Goal: Transaction & Acquisition: Purchase product/service

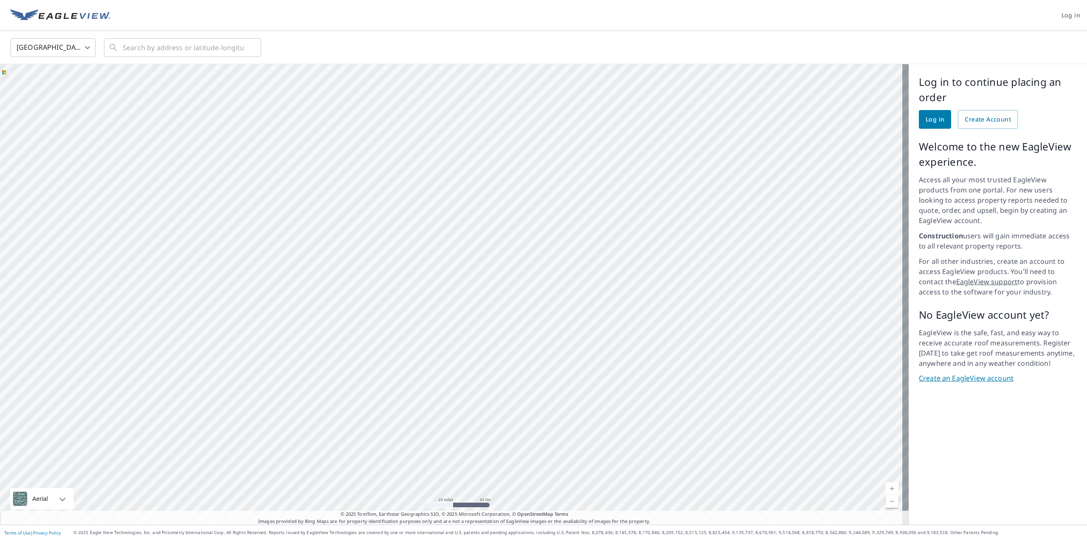
drag, startPoint x: 382, startPoint y: 116, endPoint x: 402, endPoint y: 214, distance: 100.4
click at [402, 214] on div at bounding box center [454, 294] width 909 height 460
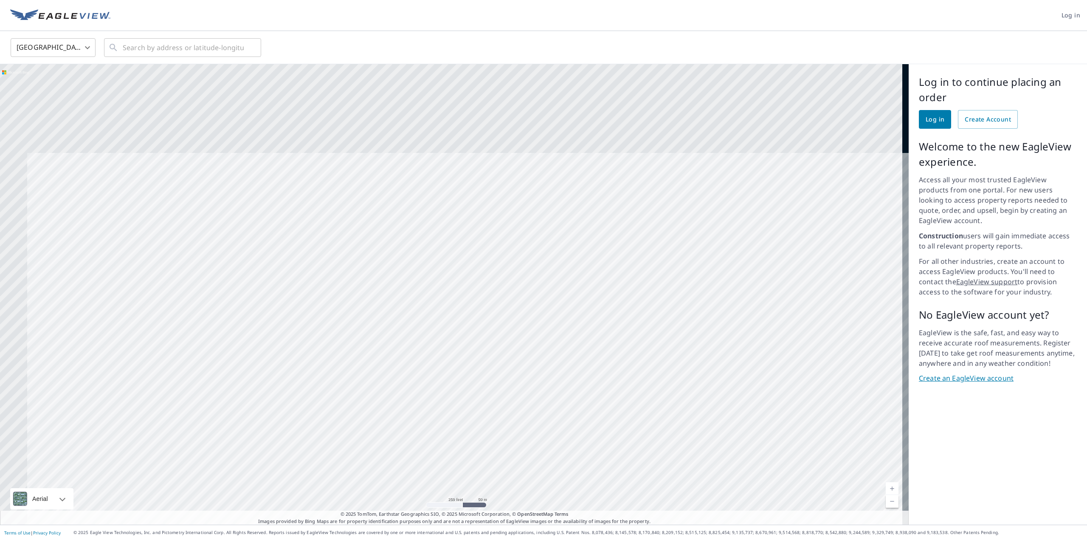
drag, startPoint x: 482, startPoint y: 191, endPoint x: 560, endPoint y: 335, distance: 163.0
click at [560, 335] on div at bounding box center [454, 294] width 909 height 460
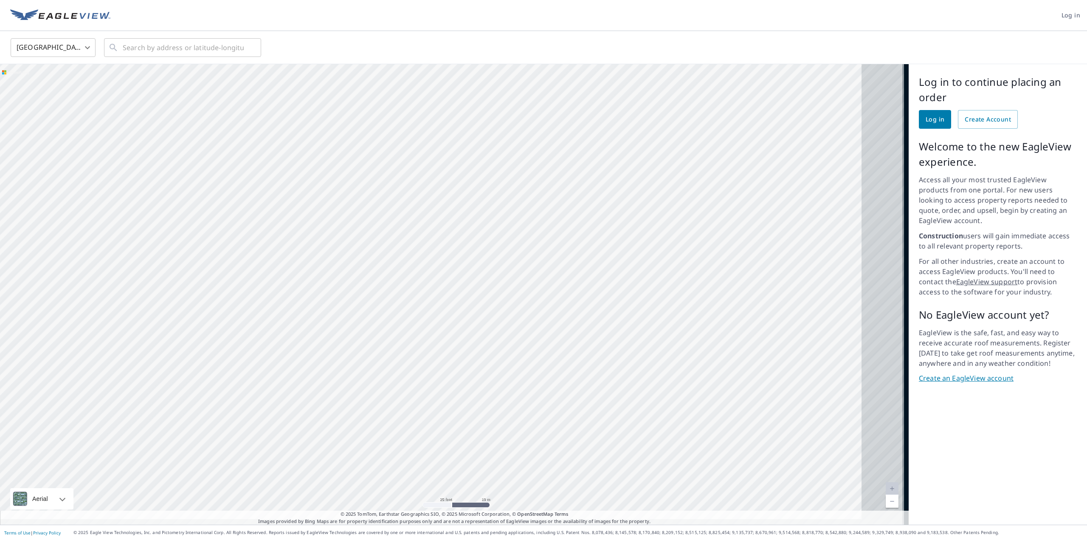
drag, startPoint x: 658, startPoint y: 292, endPoint x: 543, endPoint y: 276, distance: 116.1
click at [543, 276] on div at bounding box center [454, 294] width 909 height 460
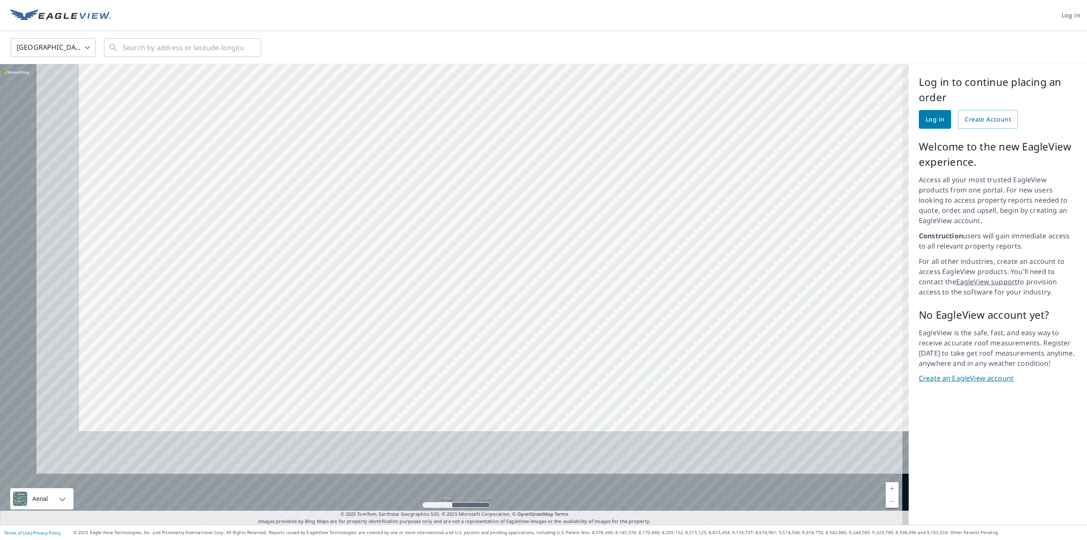
drag, startPoint x: 462, startPoint y: 435, endPoint x: 579, endPoint y: 269, distance: 202.7
click at [579, 269] on div at bounding box center [454, 294] width 909 height 460
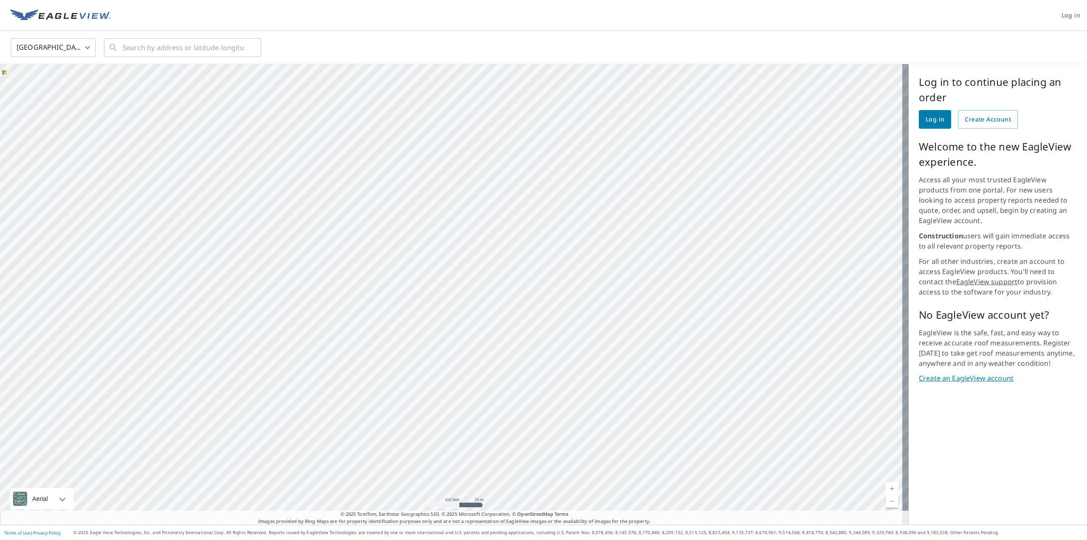
drag, startPoint x: 347, startPoint y: 205, endPoint x: 412, endPoint y: 504, distance: 305.4
click at [412, 504] on div at bounding box center [454, 294] width 909 height 460
drag, startPoint x: 594, startPoint y: 389, endPoint x: 537, endPoint y: 196, distance: 201.9
click at [537, 196] on div at bounding box center [454, 294] width 909 height 460
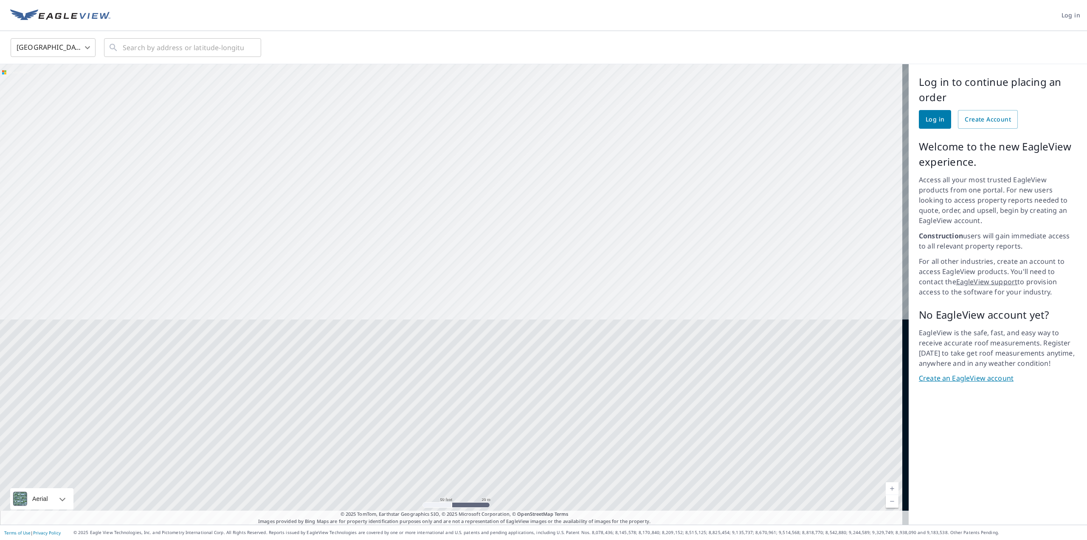
drag, startPoint x: 448, startPoint y: 456, endPoint x: 434, endPoint y: 152, distance: 304.3
click at [434, 152] on div at bounding box center [454, 294] width 909 height 460
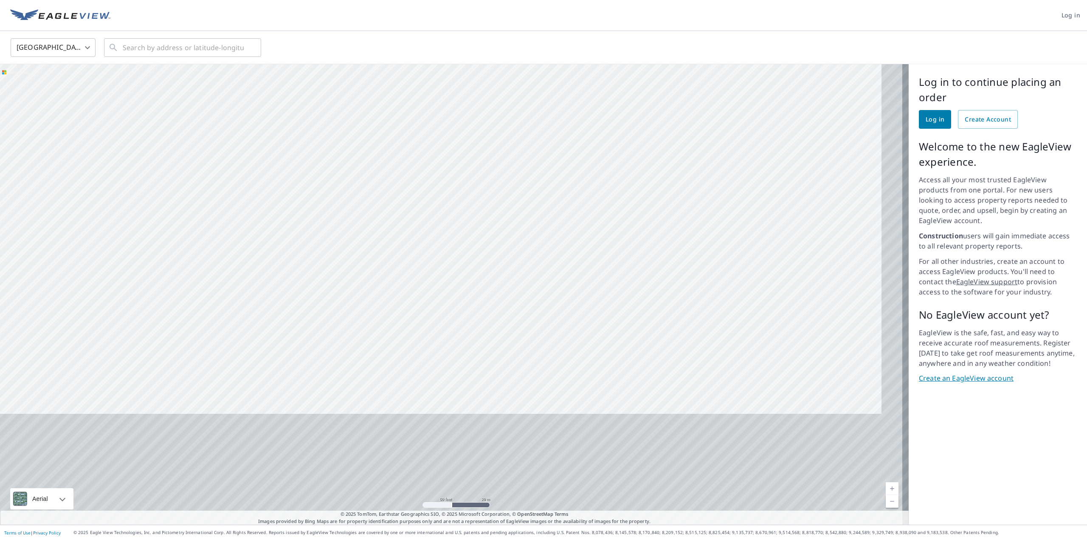
drag, startPoint x: 633, startPoint y: 439, endPoint x: 581, endPoint y: 223, distance: 221.8
click at [581, 223] on div at bounding box center [454, 294] width 909 height 460
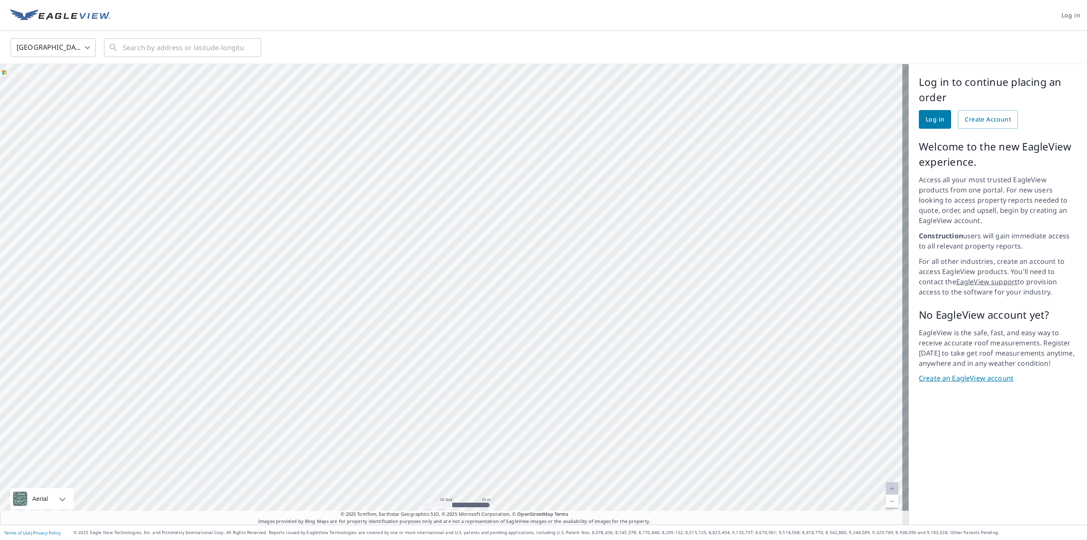
drag, startPoint x: 341, startPoint y: 337, endPoint x: 190, endPoint y: 247, distance: 176.3
click at [190, 247] on div at bounding box center [454, 294] width 909 height 460
drag, startPoint x: 815, startPoint y: 393, endPoint x: 385, endPoint y: 197, distance: 473.3
click at [385, 197] on div at bounding box center [454, 294] width 909 height 460
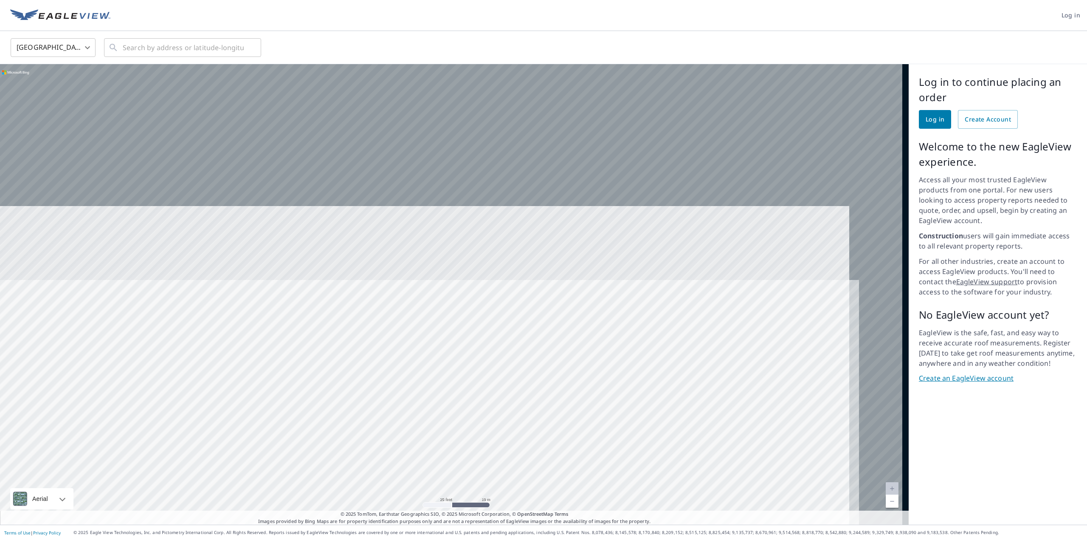
drag, startPoint x: 612, startPoint y: 248, endPoint x: 550, endPoint y: 437, distance: 199.4
click at [550, 437] on div at bounding box center [454, 294] width 909 height 460
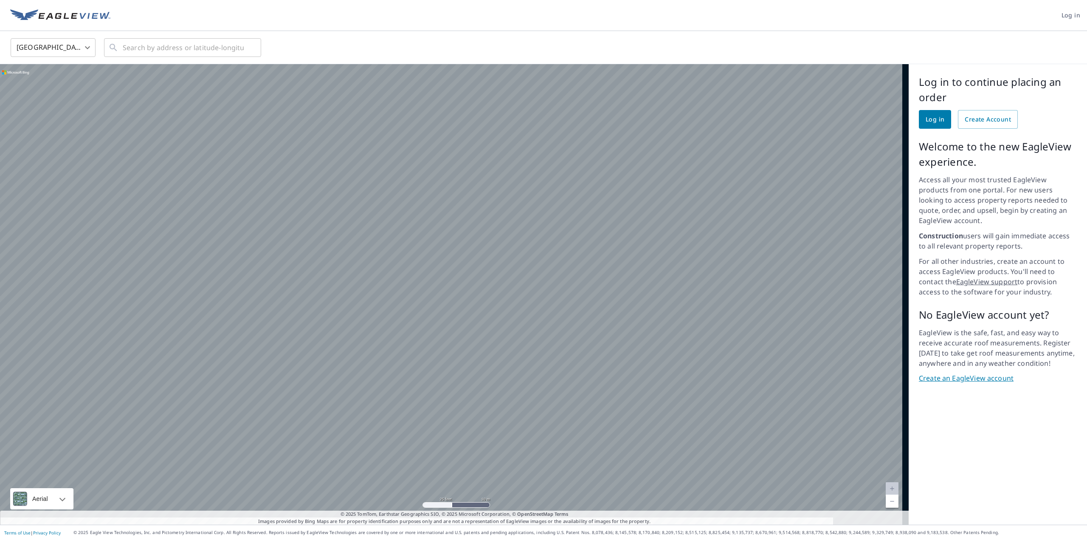
drag, startPoint x: 699, startPoint y: 432, endPoint x: 696, endPoint y: 560, distance: 127.4
click at [696, 539] on html "Log in [GEOGRAPHIC_DATA] US ​ ​ 25 feet 10 m © 2025 TomTom, © Vexcel Imaging, ©…" at bounding box center [543, 270] width 1087 height 540
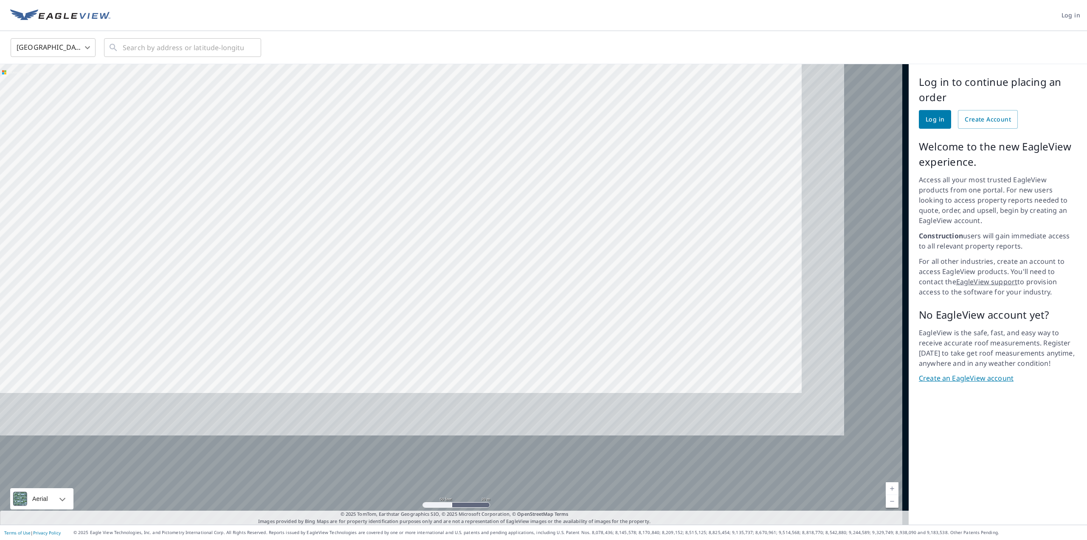
drag, startPoint x: 634, startPoint y: 326, endPoint x: 491, endPoint y: 138, distance: 235.7
click at [491, 138] on div at bounding box center [454, 294] width 909 height 460
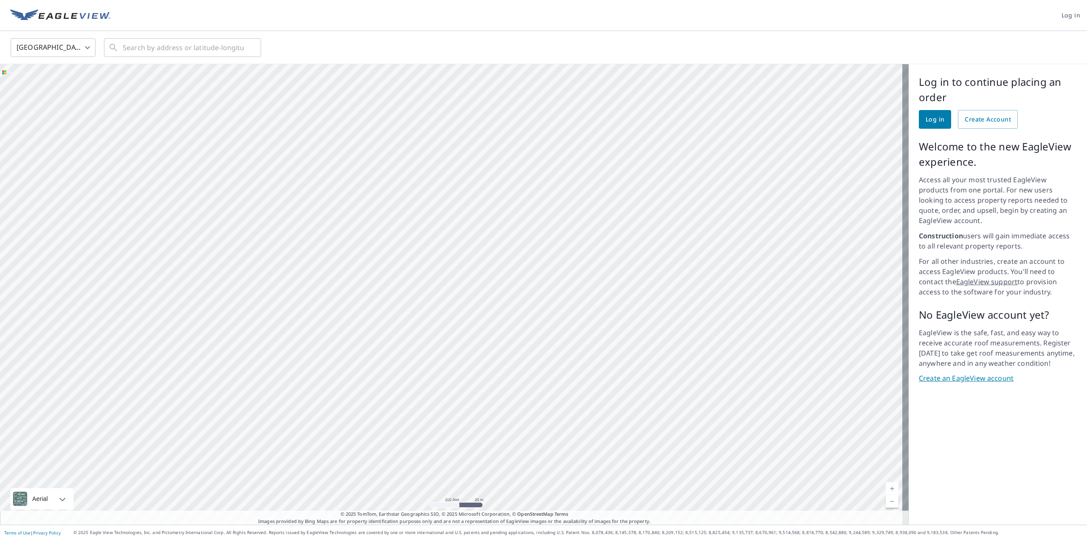
drag, startPoint x: 450, startPoint y: 314, endPoint x: 559, endPoint y: 295, distance: 111.3
click at [690, 187] on div at bounding box center [454, 294] width 909 height 460
drag, startPoint x: 449, startPoint y: 389, endPoint x: 707, endPoint y: 125, distance: 369.0
click at [667, 160] on div at bounding box center [454, 294] width 909 height 460
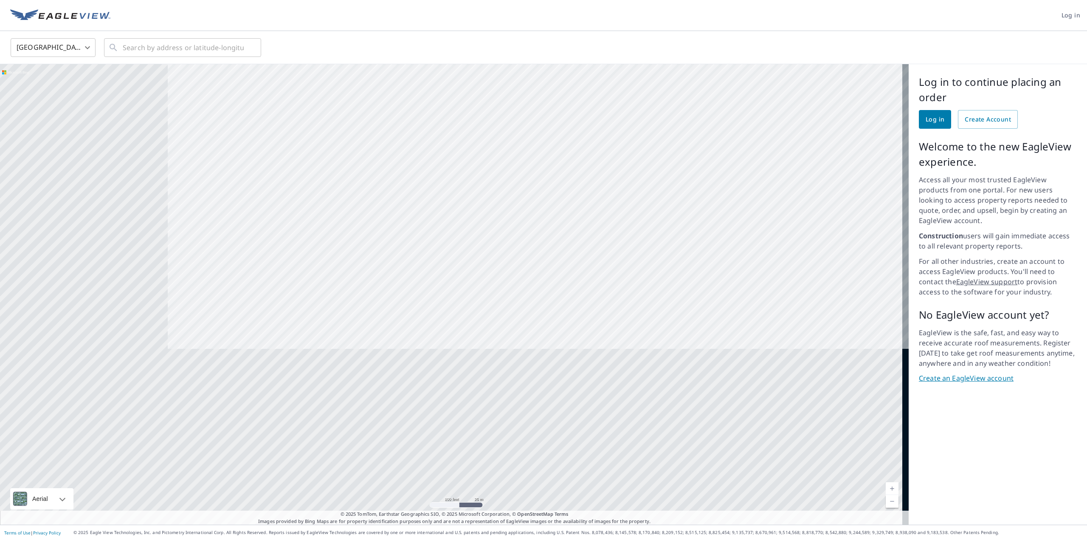
drag, startPoint x: 460, startPoint y: 312, endPoint x: 733, endPoint y: 72, distance: 363.4
click at [706, 96] on div at bounding box center [454, 294] width 909 height 460
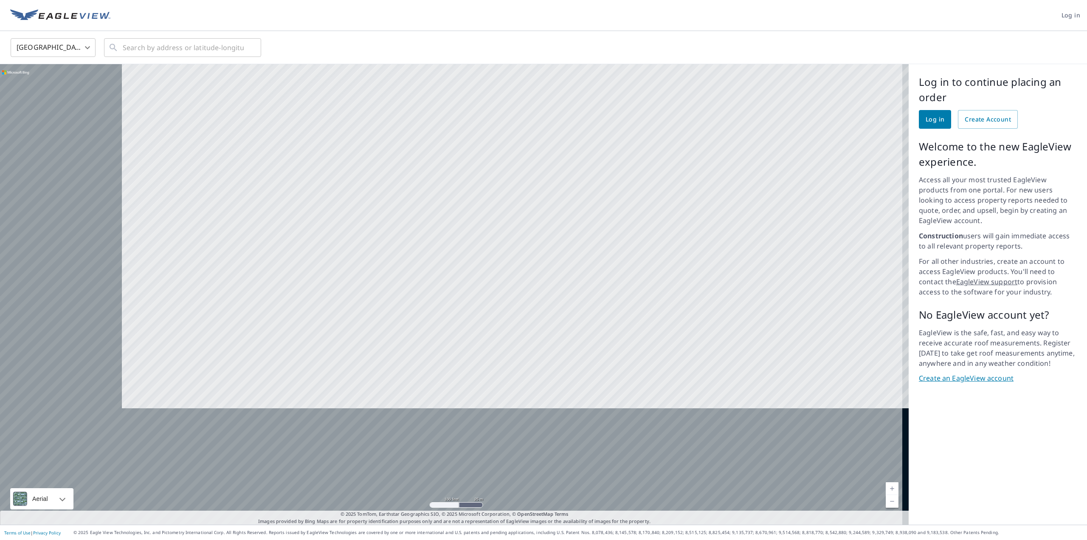
drag, startPoint x: 501, startPoint y: 399, endPoint x: 785, endPoint y: 122, distance: 396.3
click at [755, 152] on div at bounding box center [454, 294] width 909 height 460
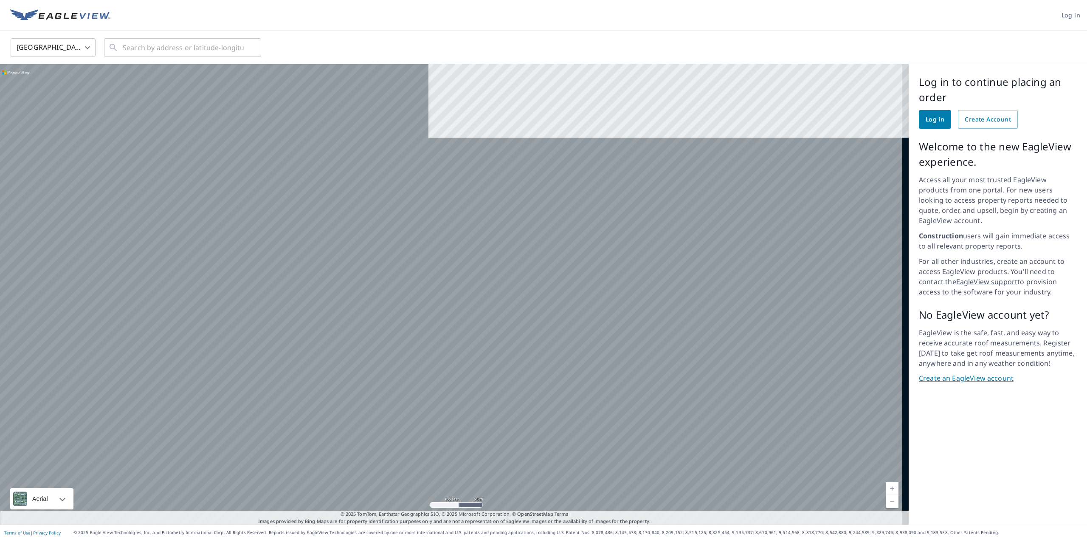
drag, startPoint x: 530, startPoint y: 400, endPoint x: 833, endPoint y: 190, distance: 368.5
click at [826, 194] on div at bounding box center [454, 294] width 909 height 460
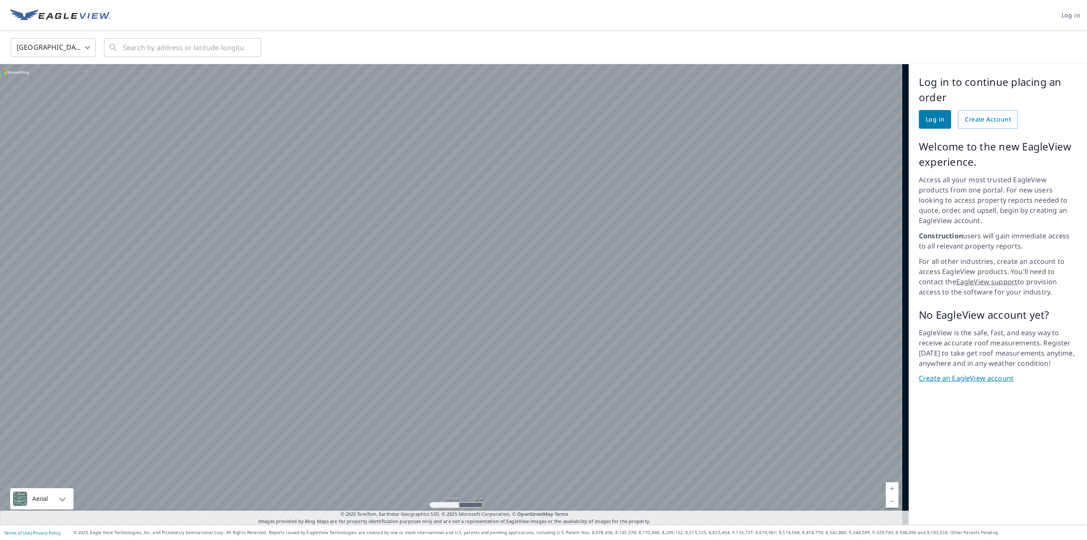
drag, startPoint x: 305, startPoint y: 308, endPoint x: 821, endPoint y: 199, distance: 527.6
click at [821, 199] on div at bounding box center [454, 294] width 909 height 460
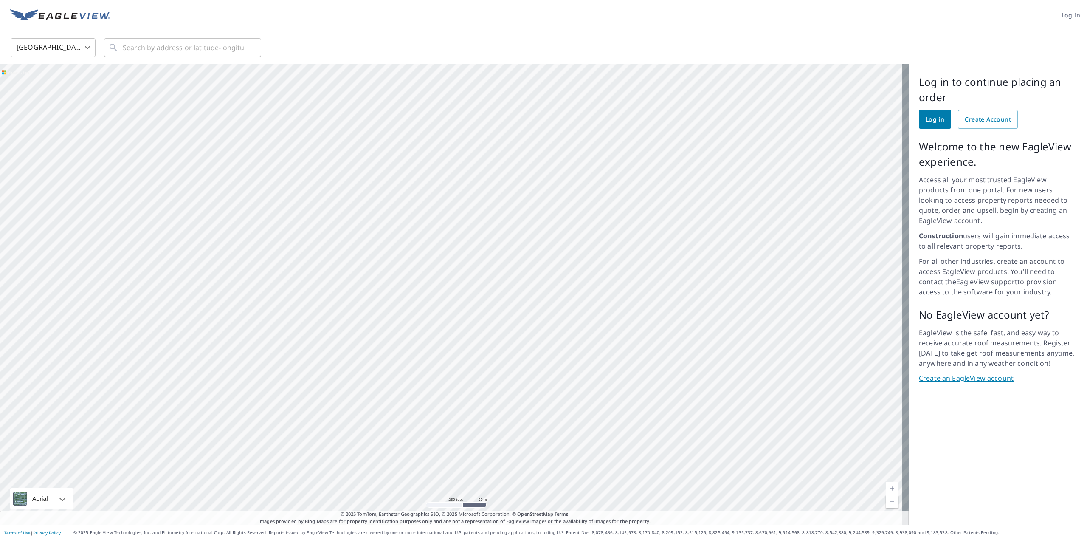
drag, startPoint x: 382, startPoint y: 411, endPoint x: 555, endPoint y: 145, distance: 317.8
click at [555, 145] on div at bounding box center [454, 294] width 909 height 460
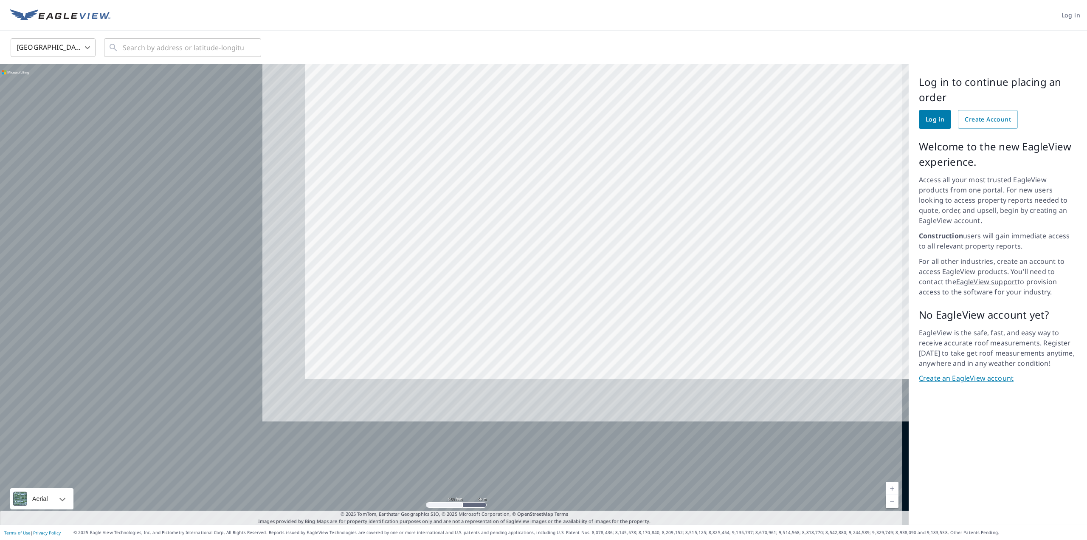
drag, startPoint x: 418, startPoint y: 341, endPoint x: 772, endPoint y: 160, distance: 397.8
click at [772, 160] on div at bounding box center [454, 294] width 909 height 460
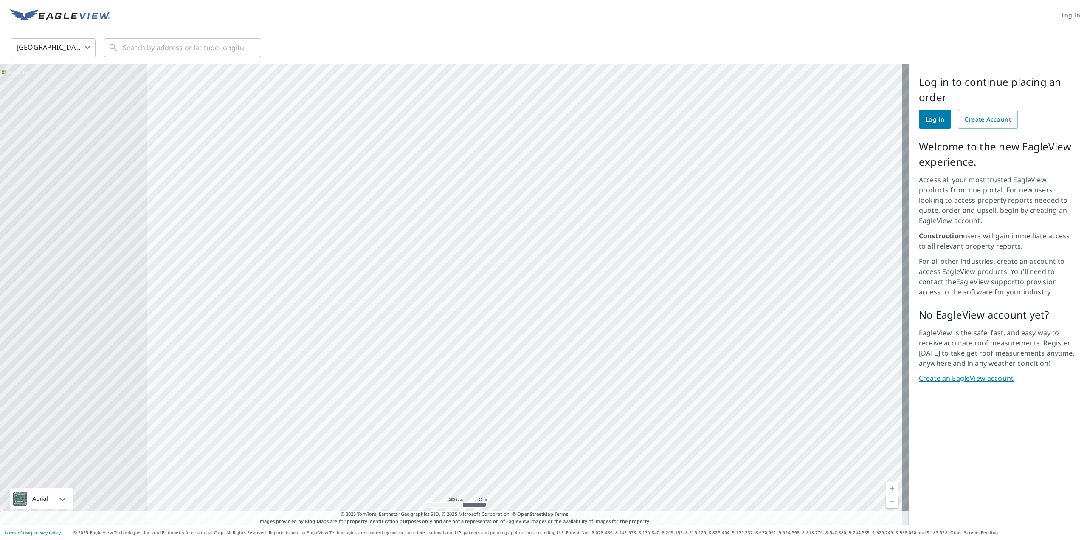
drag, startPoint x: 243, startPoint y: 268, endPoint x: 568, endPoint y: 287, distance: 325.8
click at [568, 287] on div at bounding box center [454, 294] width 909 height 460
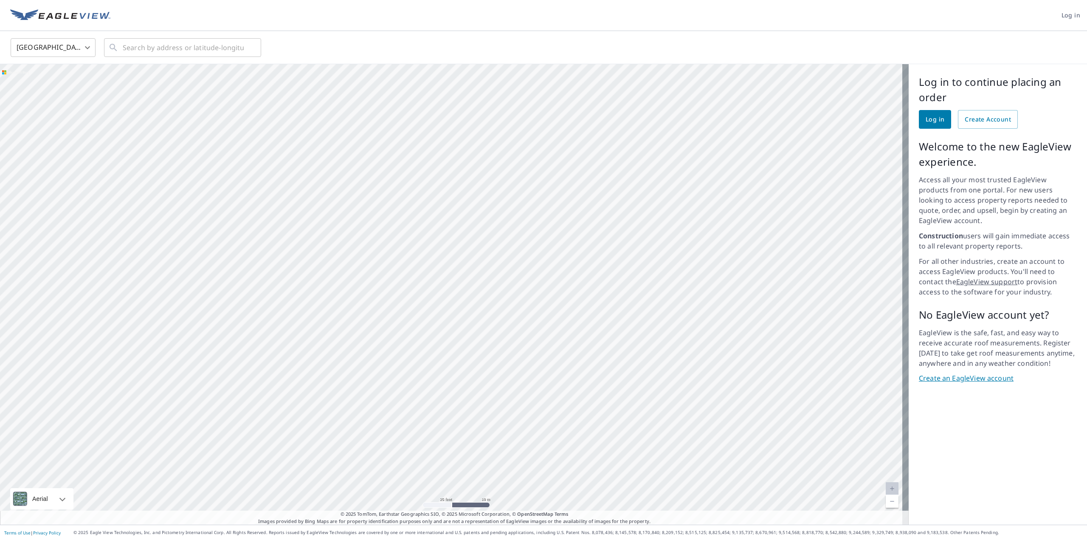
drag, startPoint x: 314, startPoint y: 265, endPoint x: 409, endPoint y: 293, distance: 99.7
click at [409, 293] on div at bounding box center [454, 294] width 909 height 460
drag, startPoint x: 441, startPoint y: 203, endPoint x: 739, endPoint y: 351, distance: 333.4
click at [739, 351] on div at bounding box center [454, 294] width 909 height 460
drag, startPoint x: 197, startPoint y: 260, endPoint x: 577, endPoint y: 299, distance: 382.0
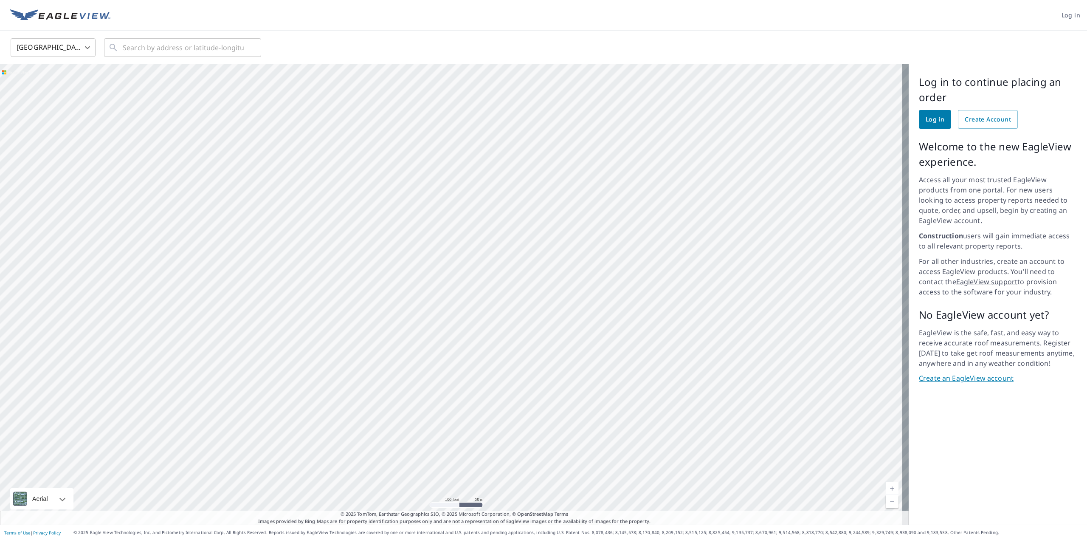
click at [577, 299] on div at bounding box center [454, 294] width 909 height 460
drag, startPoint x: 509, startPoint y: 394, endPoint x: 456, endPoint y: 335, distance: 80.3
click at [456, 335] on div at bounding box center [454, 294] width 909 height 460
drag, startPoint x: 380, startPoint y: 214, endPoint x: 230, endPoint y: 31, distance: 235.9
click at [230, 31] on div "United States US ​ ​ 100 feet 25 m © 2025 TomTom, © Vexcel Imaging, © 2025 Micr…" at bounding box center [543, 277] width 1087 height 493
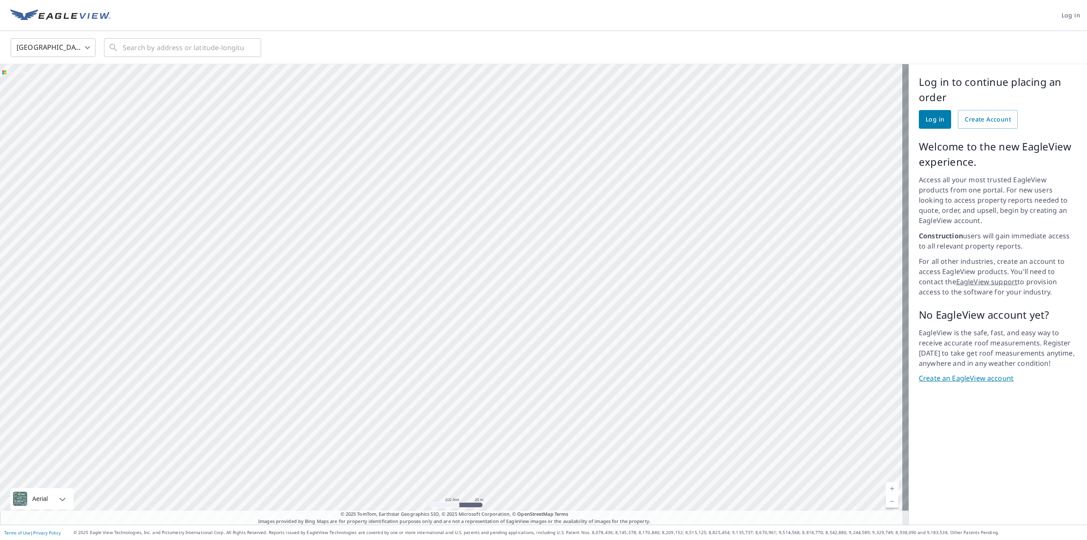
click at [253, 90] on div at bounding box center [454, 294] width 909 height 460
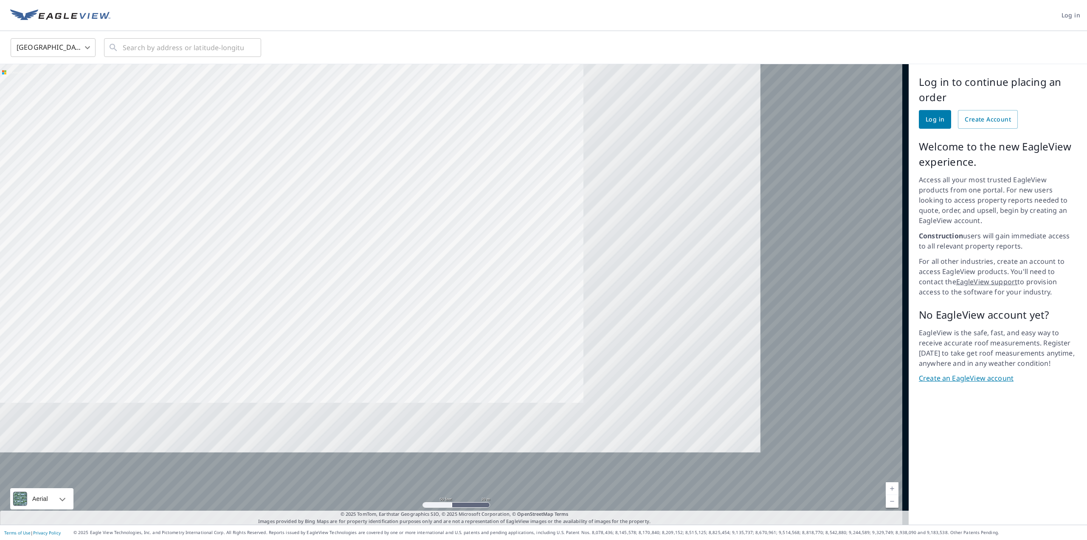
drag, startPoint x: 623, startPoint y: 411, endPoint x: 286, endPoint y: 260, distance: 369.5
click at [286, 260] on div at bounding box center [454, 294] width 909 height 460
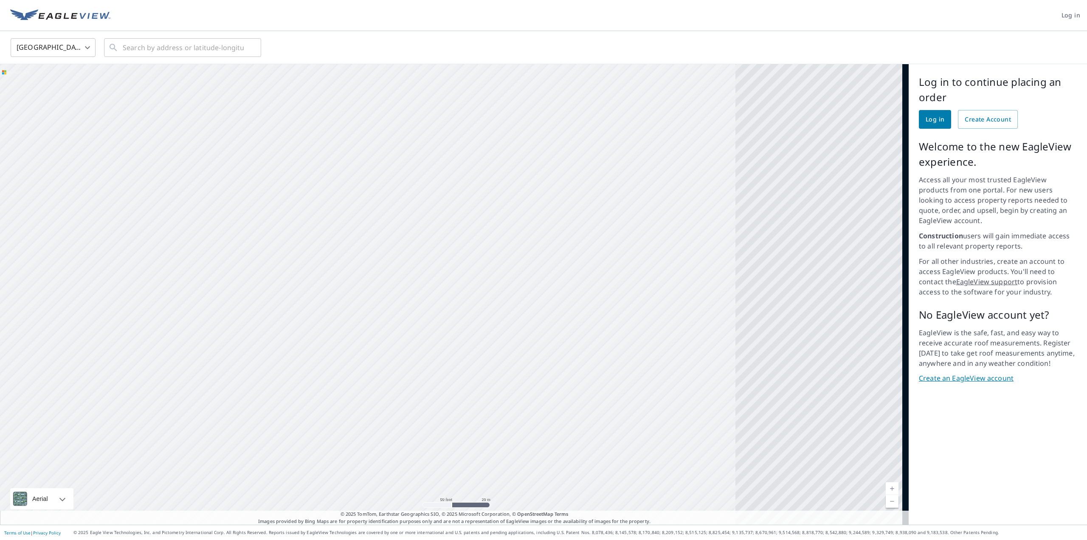
drag, startPoint x: 696, startPoint y: 248, endPoint x: 307, endPoint y: 304, distance: 392.6
click at [307, 304] on div at bounding box center [454, 294] width 909 height 460
drag, startPoint x: 419, startPoint y: 319, endPoint x: 320, endPoint y: 321, distance: 98.5
click at [320, 321] on div at bounding box center [454, 294] width 909 height 460
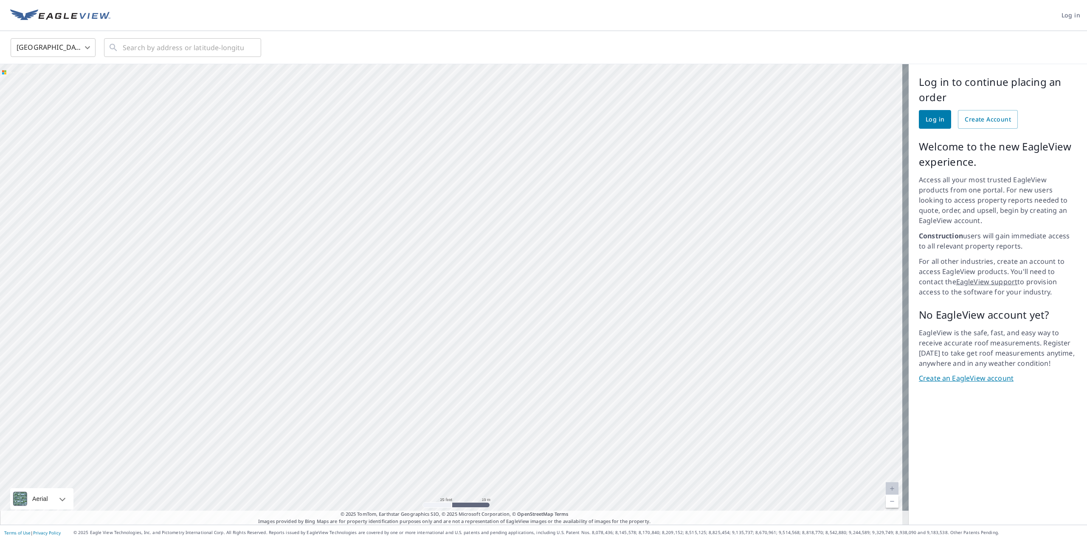
drag, startPoint x: 568, startPoint y: 394, endPoint x: 571, endPoint y: 305, distance: 88.8
click at [571, 305] on div at bounding box center [454, 294] width 909 height 460
drag, startPoint x: 671, startPoint y: 253, endPoint x: 477, endPoint y: 331, distance: 208.9
click at [477, 331] on div at bounding box center [454, 294] width 909 height 460
click at [503, 386] on div at bounding box center [454, 294] width 909 height 460
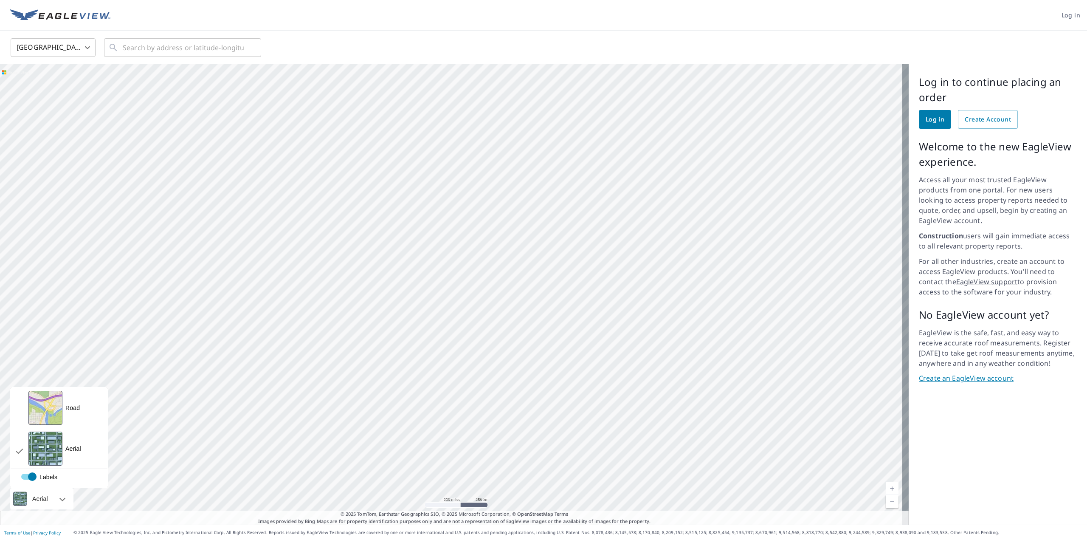
click at [56, 498] on div at bounding box center [53, 498] width 5 height 21
drag, startPoint x: 190, startPoint y: 284, endPoint x: 509, endPoint y: 239, distance: 321.6
click at [509, 239] on div at bounding box center [454, 294] width 909 height 460
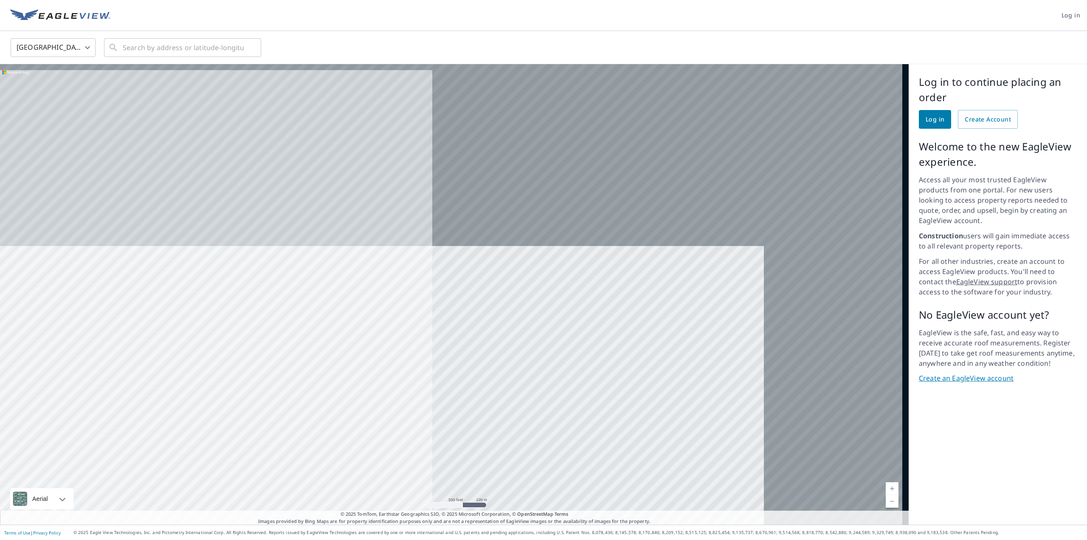
drag, startPoint x: 601, startPoint y: 188, endPoint x: 199, endPoint y: 373, distance: 442.6
click at [199, 373] on div at bounding box center [454, 294] width 909 height 460
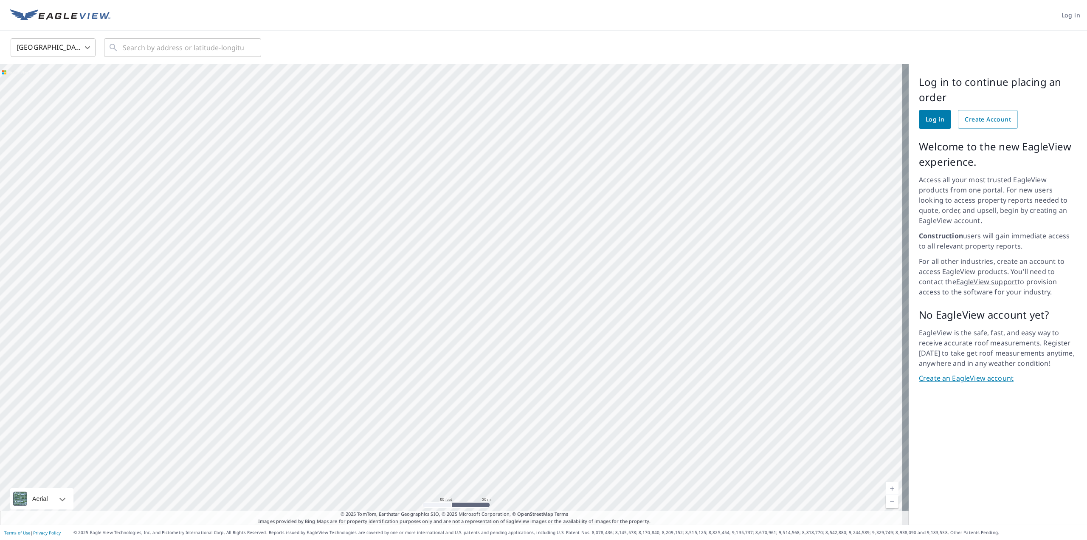
drag, startPoint x: 587, startPoint y: 189, endPoint x: 391, endPoint y: 535, distance: 398.1
click at [391, 535] on div "Log in [GEOGRAPHIC_DATA] US ​ ​ 50 feet 20 m © 2025 TomTom, © Vexcel Imaging, ©…" at bounding box center [543, 270] width 1087 height 540
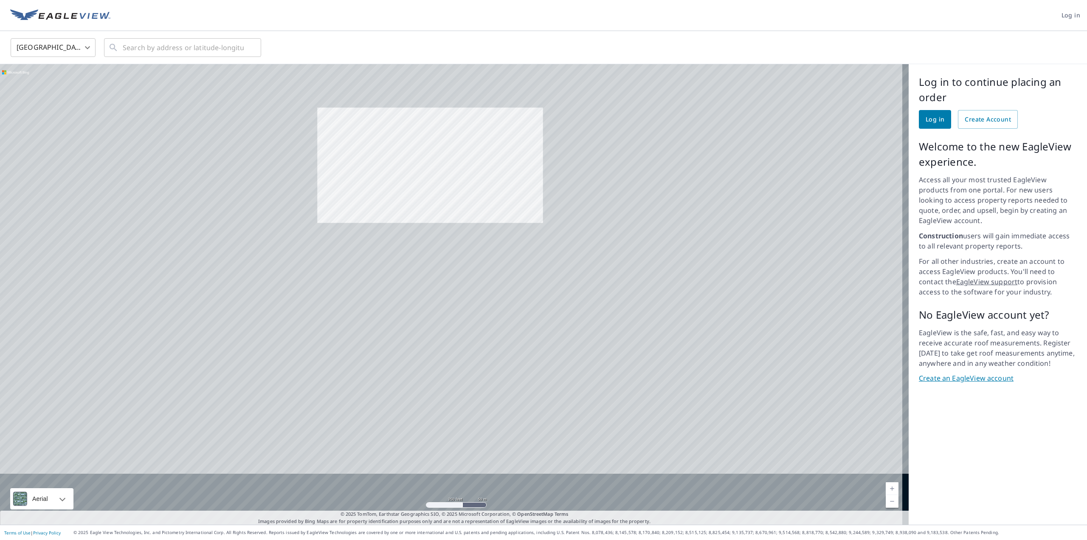
click at [418, 153] on div at bounding box center [454, 294] width 909 height 460
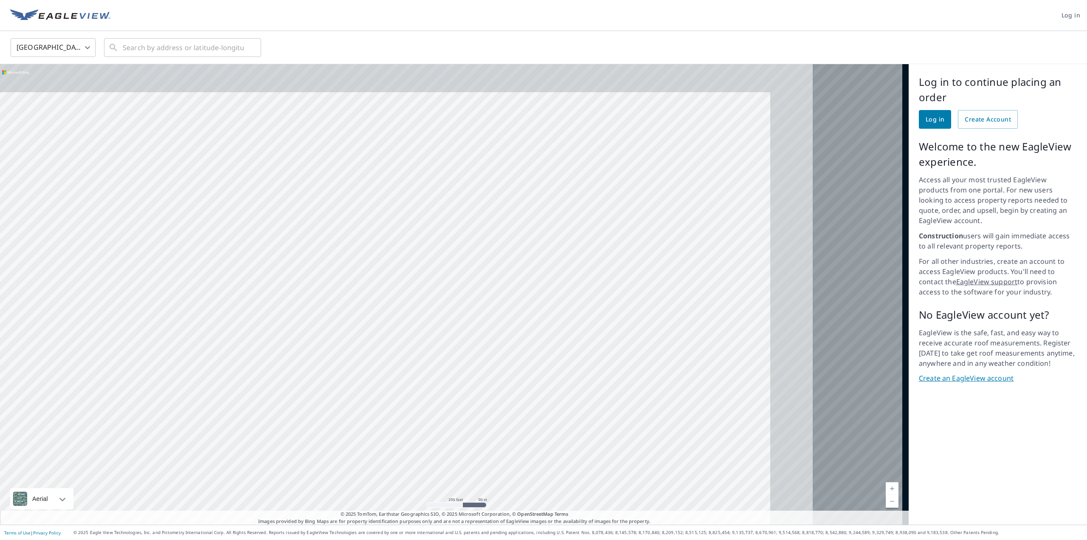
drag, startPoint x: 469, startPoint y: 179, endPoint x: 168, endPoint y: 485, distance: 429.3
click at [168, 485] on div at bounding box center [454, 294] width 909 height 460
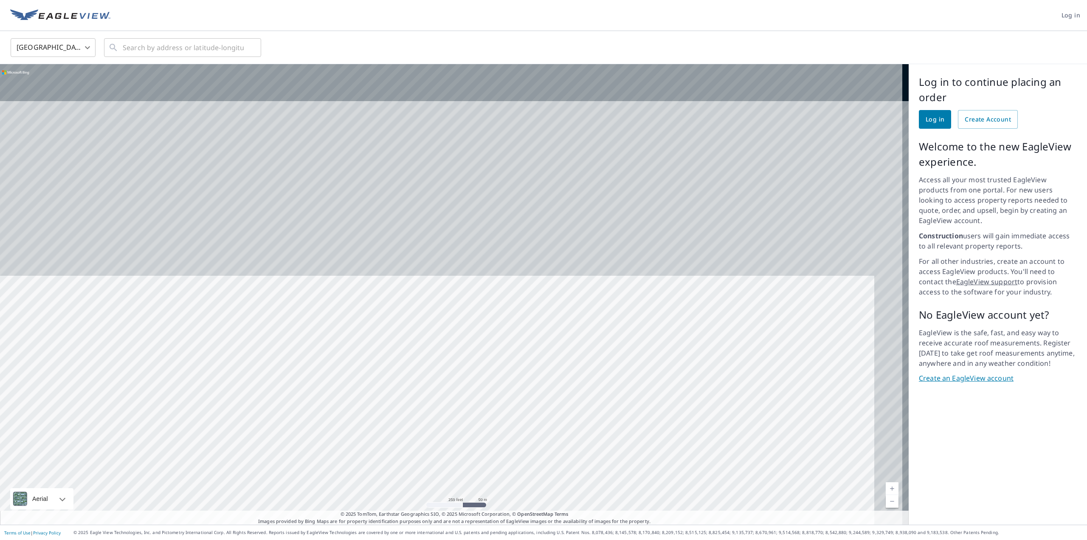
drag, startPoint x: 486, startPoint y: 324, endPoint x: 456, endPoint y: 372, distance: 55.7
click at [474, 443] on div at bounding box center [454, 294] width 909 height 460
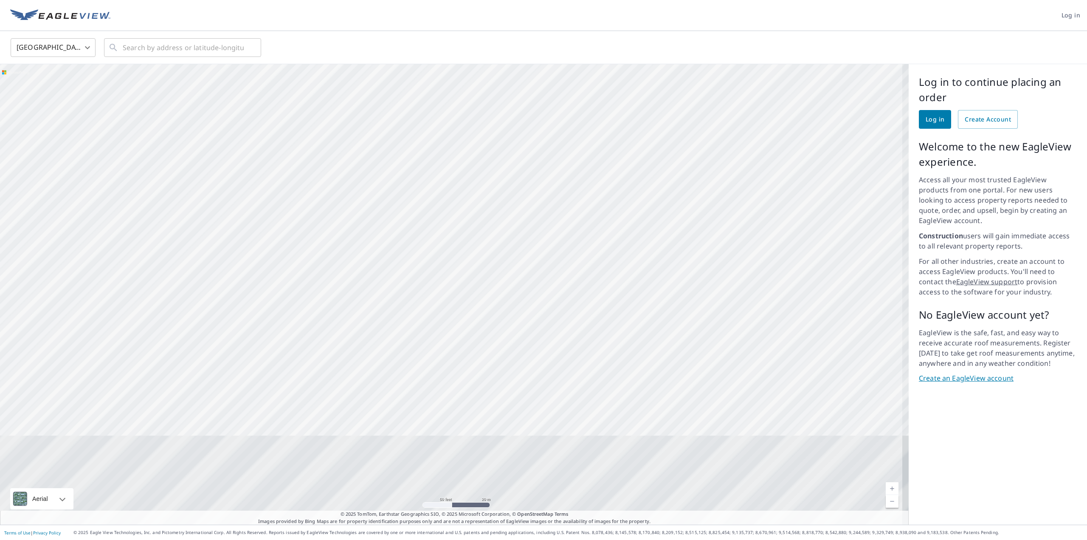
drag, startPoint x: 407, startPoint y: 304, endPoint x: 409, endPoint y: 264, distance: 39.5
click at [409, 264] on div at bounding box center [454, 294] width 909 height 460
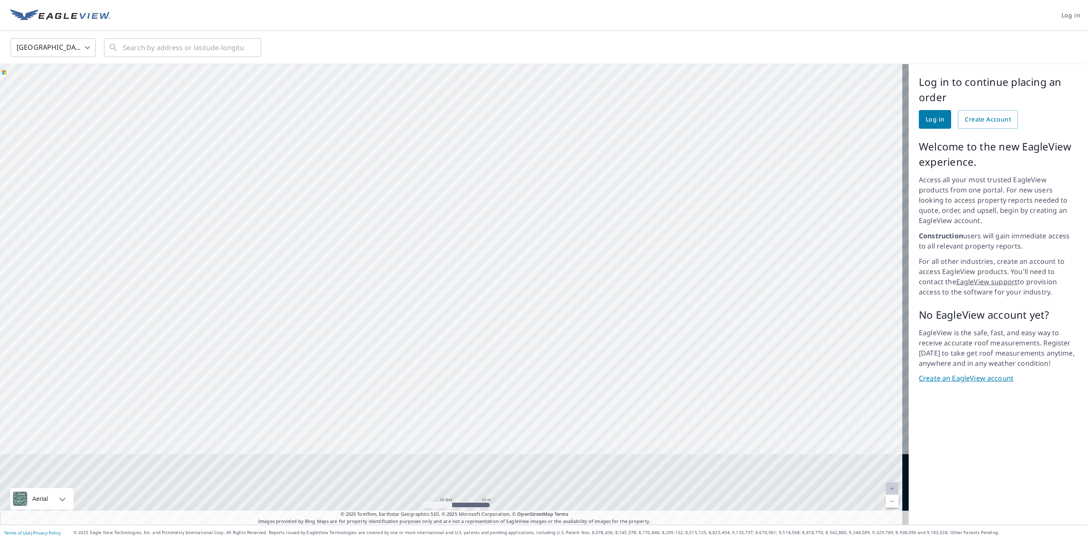
drag, startPoint x: 408, startPoint y: 411, endPoint x: 418, endPoint y: 107, distance: 303.8
click at [418, 107] on div at bounding box center [454, 294] width 909 height 460
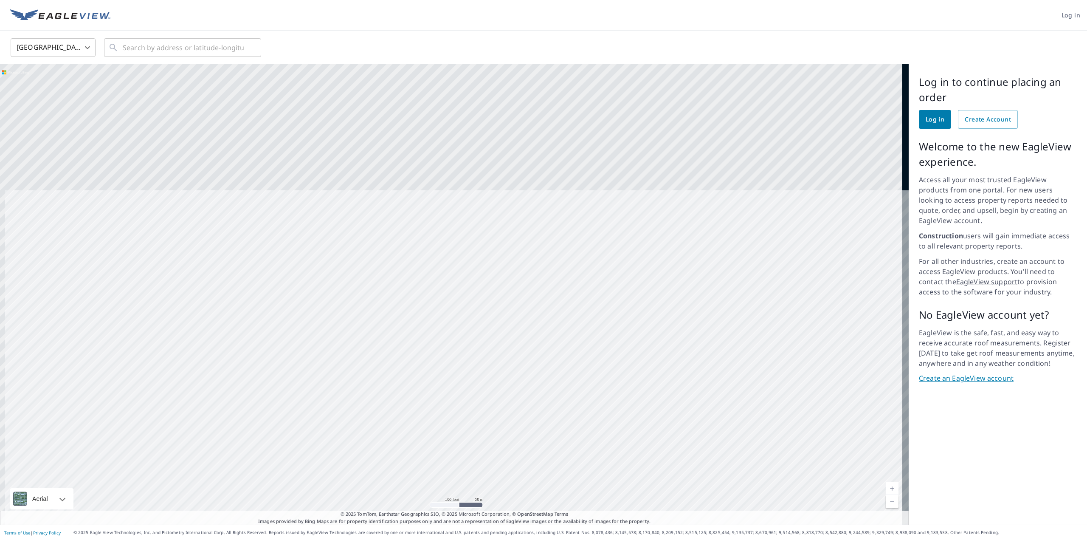
drag, startPoint x: 619, startPoint y: 467, endPoint x: 490, endPoint y: 501, distance: 133.5
click at [490, 501] on div at bounding box center [454, 294] width 909 height 460
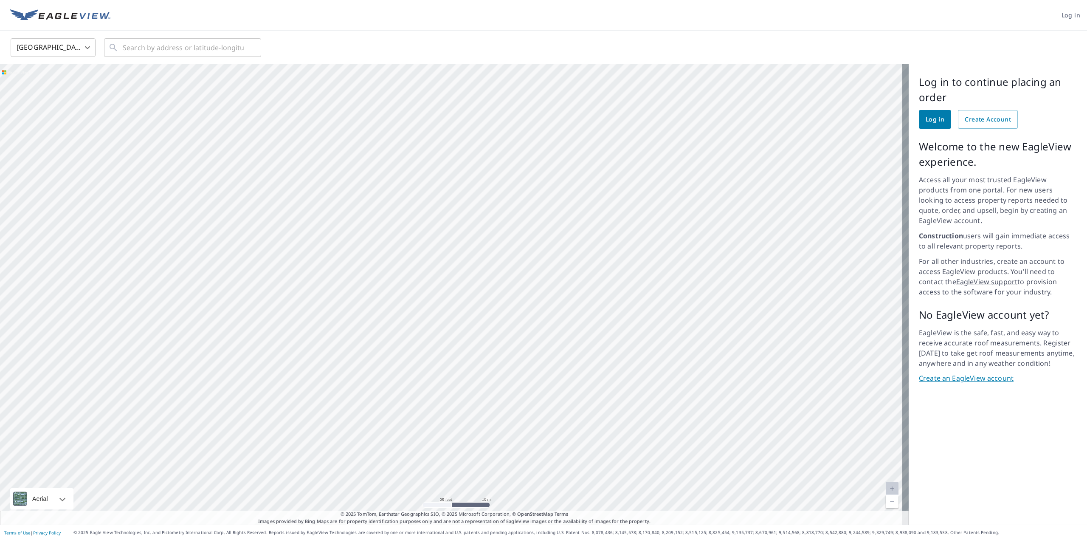
drag, startPoint x: 497, startPoint y: 402, endPoint x: 427, endPoint y: 323, distance: 105.6
click at [427, 323] on div at bounding box center [454, 294] width 909 height 460
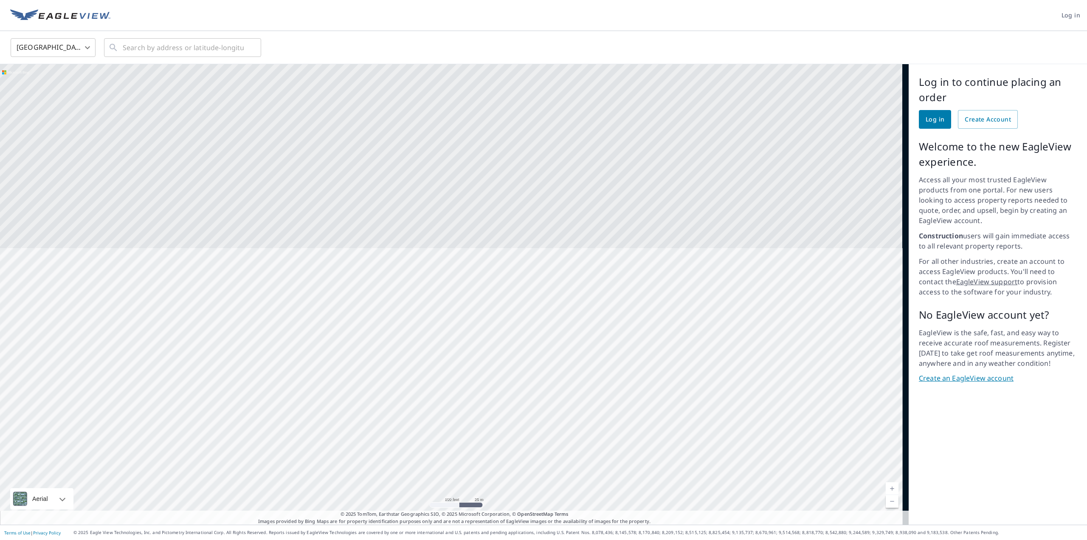
drag, startPoint x: 441, startPoint y: 140, endPoint x: 377, endPoint y: 416, distance: 283.1
click at [377, 416] on div at bounding box center [454, 294] width 909 height 460
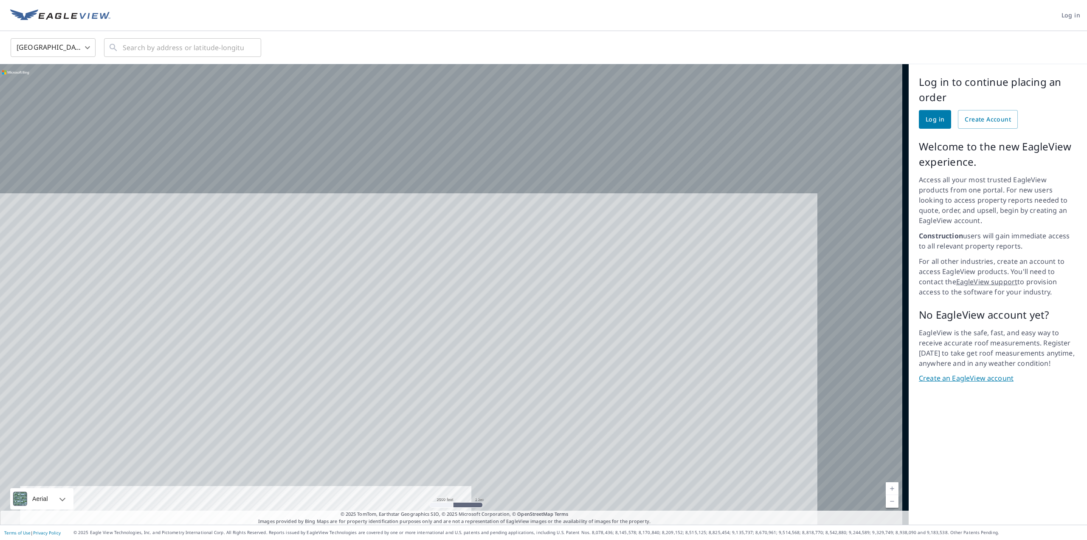
drag, startPoint x: 506, startPoint y: 336, endPoint x: 369, endPoint y: 521, distance: 231.0
click at [369, 521] on div "2500 feet 1 km © 2025 TomTom, © Vexcel Imaging, © 2025 Microsoft Corporation © …" at bounding box center [454, 294] width 909 height 460
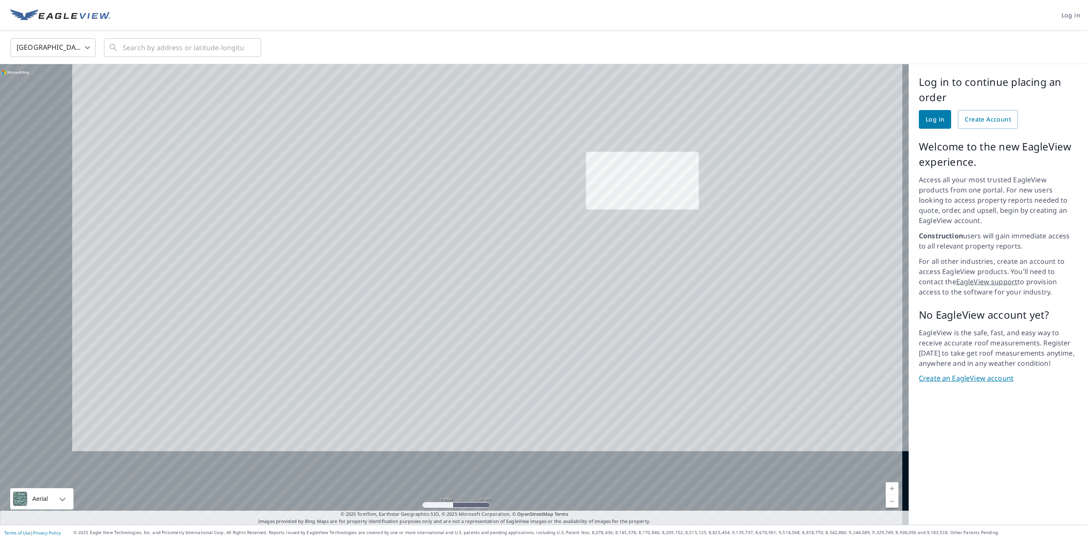
click at [628, 214] on div at bounding box center [454, 294] width 909 height 460
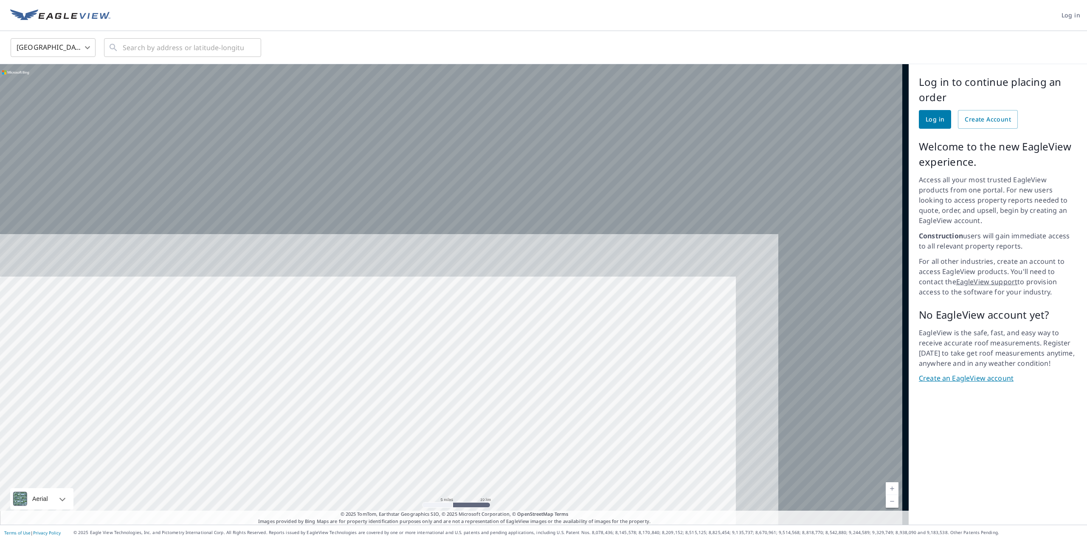
drag, startPoint x: 659, startPoint y: 300, endPoint x: 512, endPoint y: 488, distance: 238.3
click at [512, 488] on div at bounding box center [454, 294] width 909 height 460
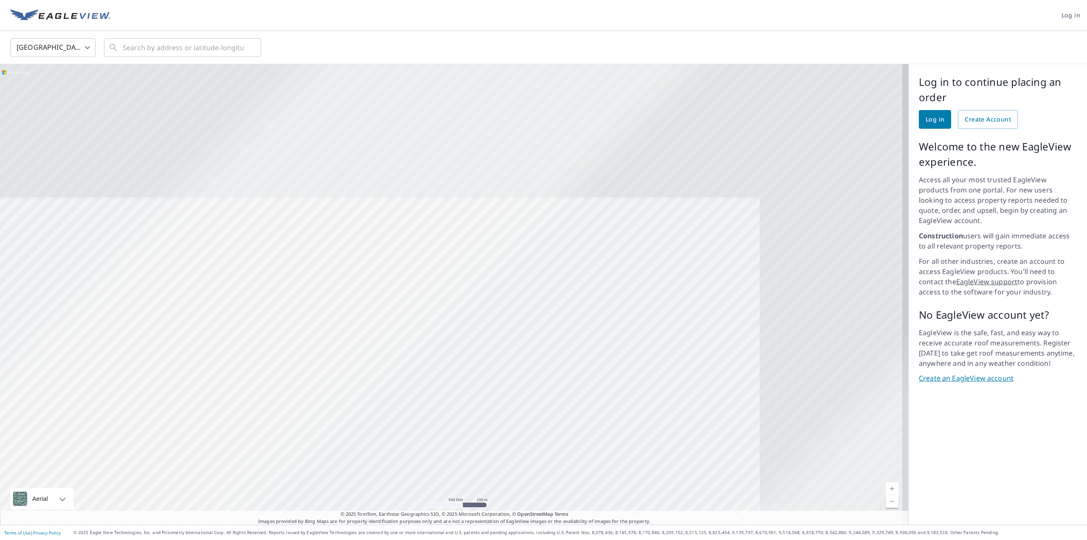
drag, startPoint x: 728, startPoint y: 208, endPoint x: 543, endPoint y: 381, distance: 254.1
click at [543, 383] on div at bounding box center [454, 294] width 909 height 460
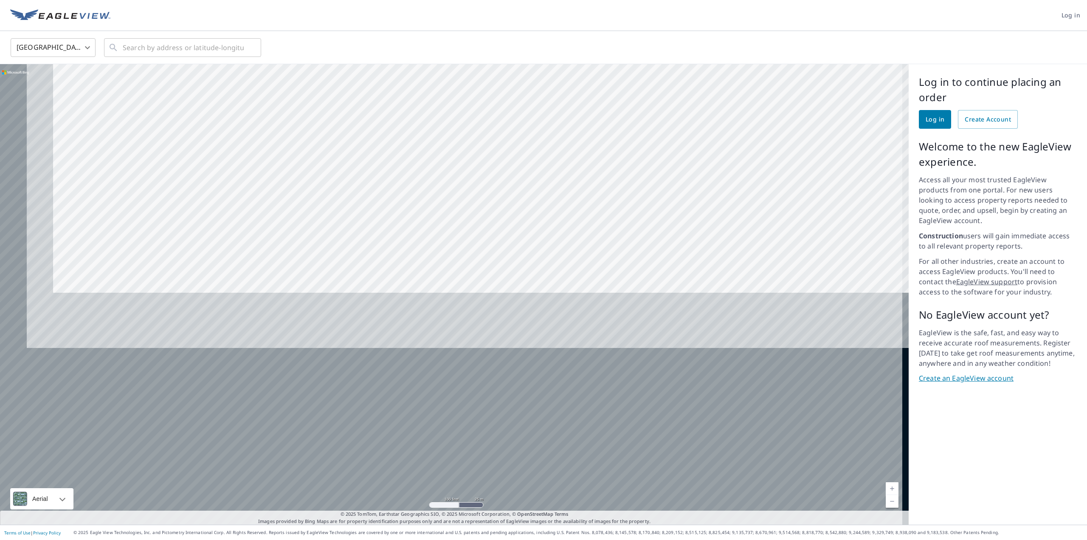
drag, startPoint x: 217, startPoint y: 343, endPoint x: 314, endPoint y: 149, distance: 216.8
click at [314, 149] on div at bounding box center [454, 294] width 909 height 460
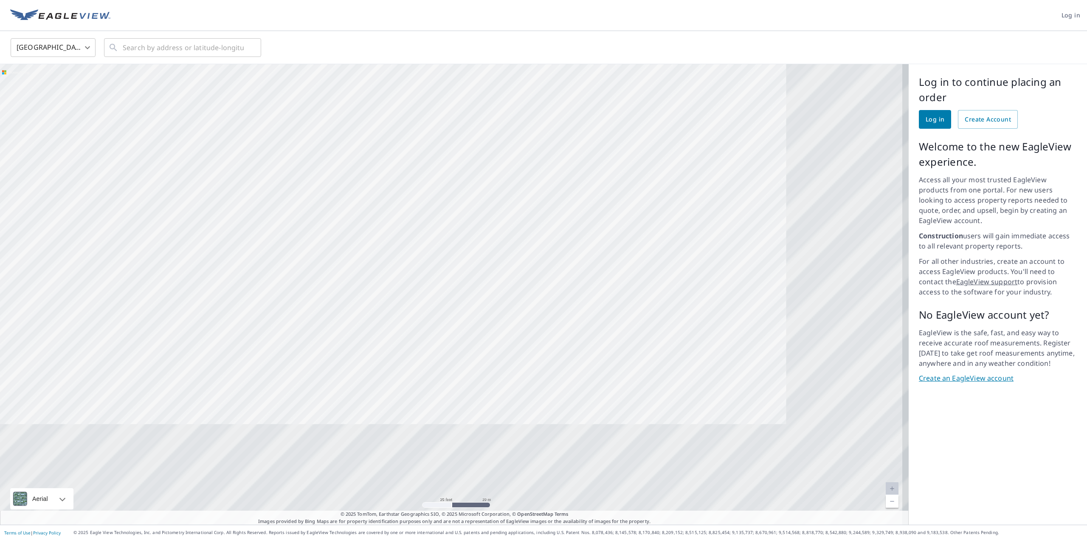
drag, startPoint x: 611, startPoint y: 322, endPoint x: 511, endPoint y: 223, distance: 140.5
click at [511, 223] on div at bounding box center [454, 294] width 909 height 460
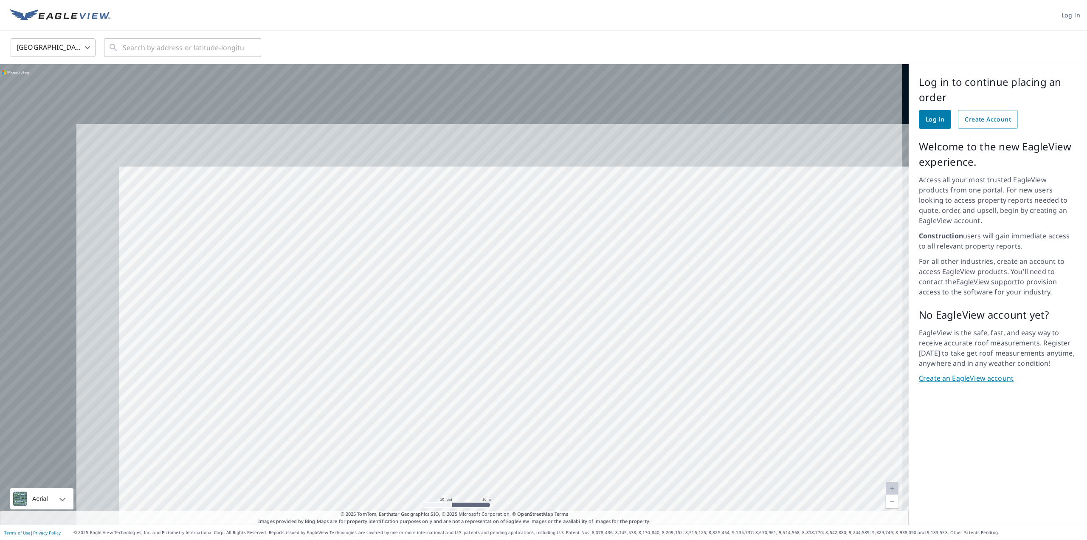
drag, startPoint x: 352, startPoint y: 199, endPoint x: 562, endPoint y: 377, distance: 274.8
click at [562, 377] on div at bounding box center [454, 294] width 909 height 460
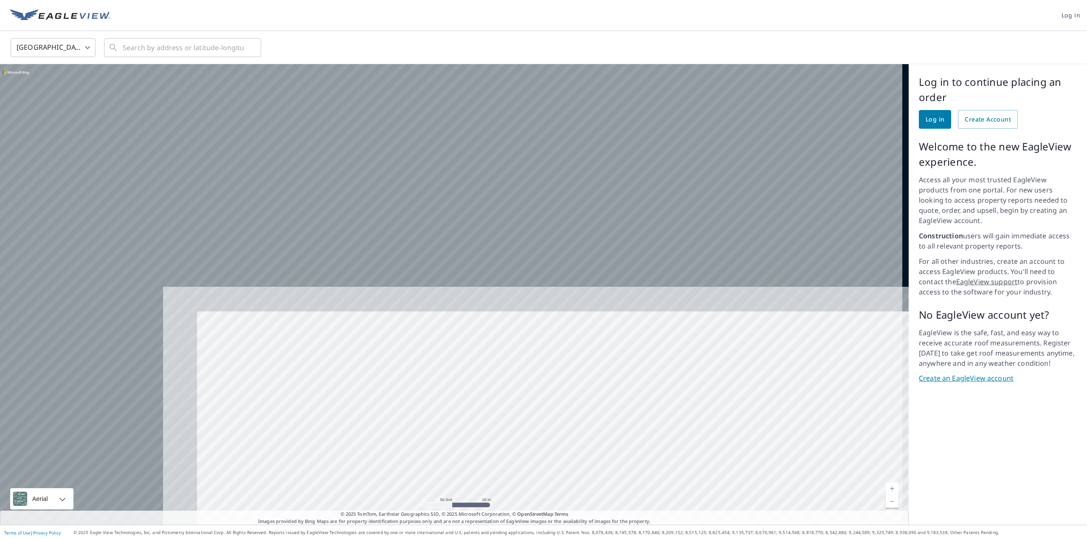
drag, startPoint x: 424, startPoint y: 202, endPoint x: 629, endPoint y: 467, distance: 335.3
click at [629, 467] on div at bounding box center [454, 294] width 909 height 460
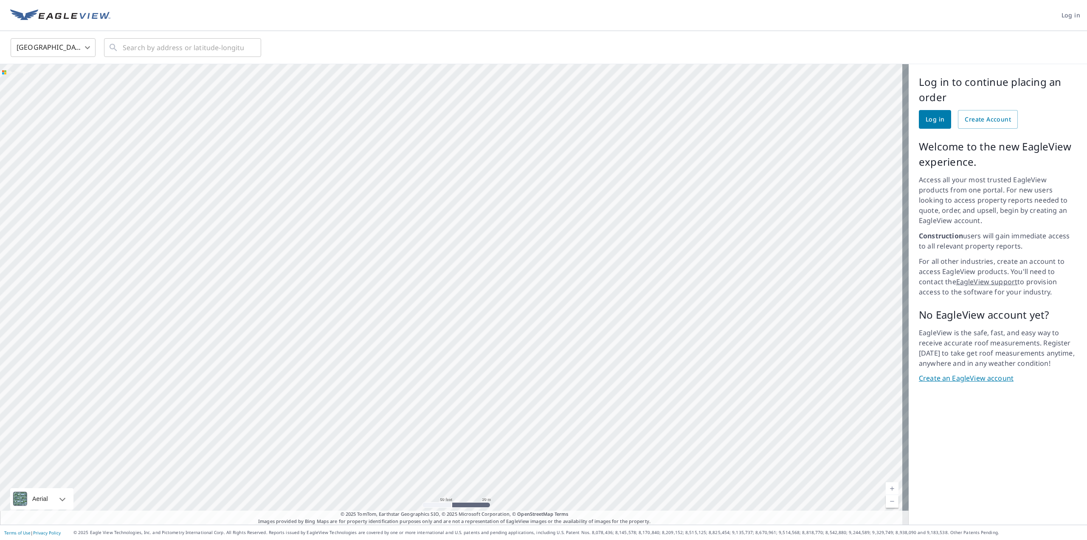
drag, startPoint x: 543, startPoint y: 258, endPoint x: 592, endPoint y: 460, distance: 207.6
click at [592, 460] on div at bounding box center [454, 294] width 909 height 460
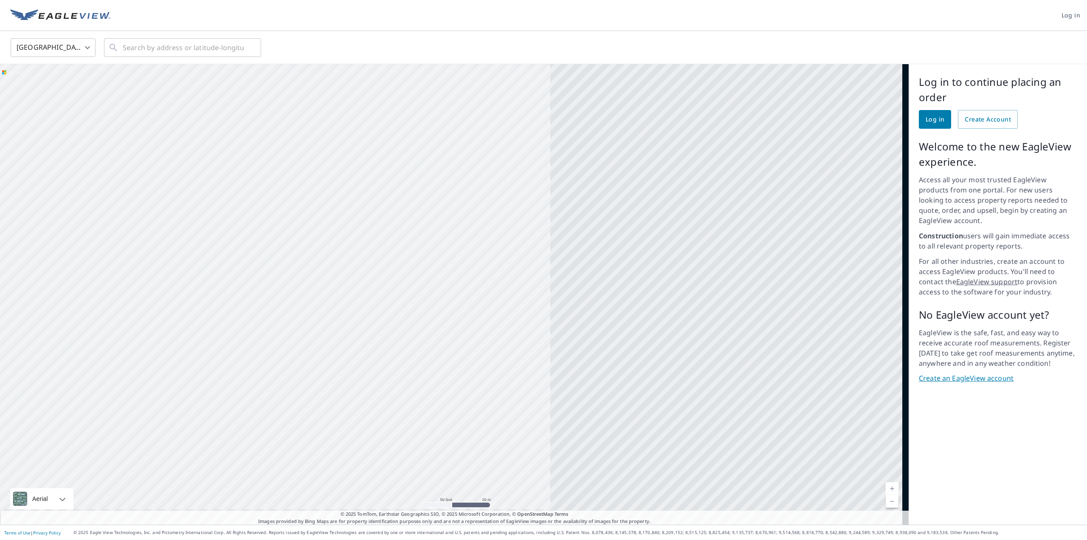
drag, startPoint x: 701, startPoint y: 253, endPoint x: 307, endPoint y: 195, distance: 398.7
click at [307, 195] on div at bounding box center [454, 294] width 909 height 460
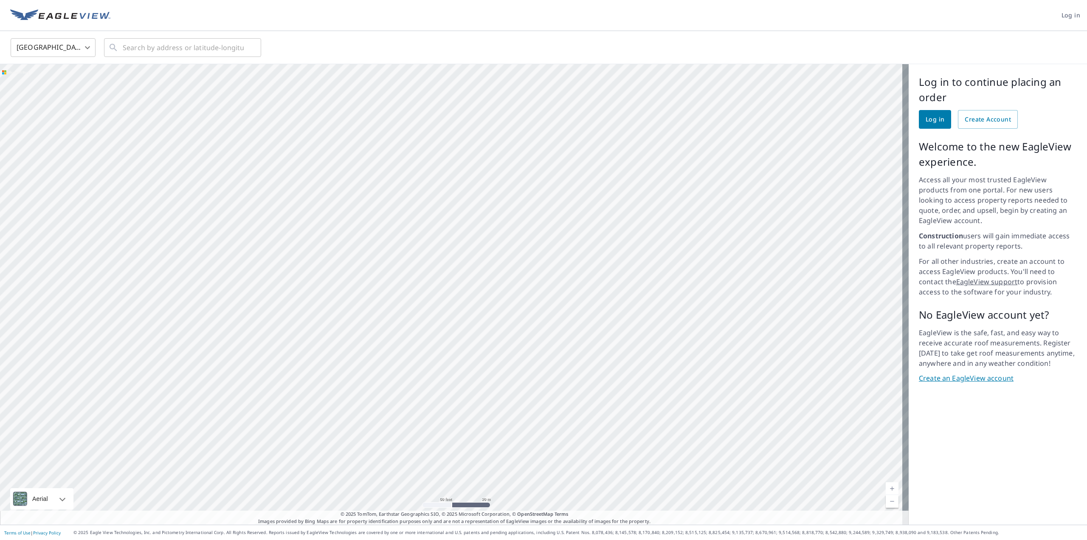
drag, startPoint x: 545, startPoint y: 232, endPoint x: 418, endPoint y: 181, distance: 136.8
click at [418, 181] on div at bounding box center [454, 294] width 909 height 460
drag, startPoint x: 545, startPoint y: 421, endPoint x: 670, endPoint y: 247, distance: 214.5
click at [670, 247] on div at bounding box center [454, 294] width 909 height 460
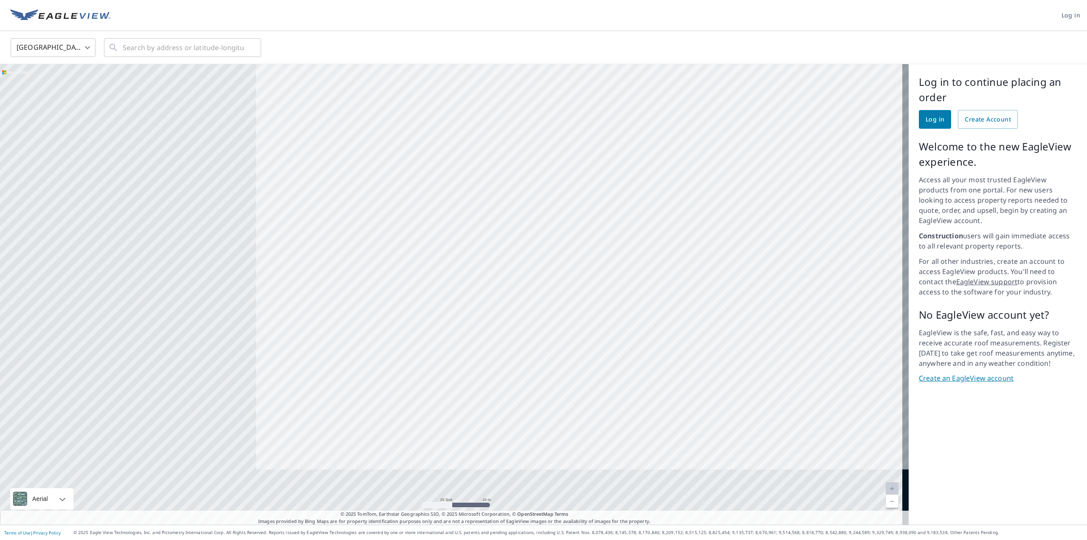
drag, startPoint x: 348, startPoint y: 292, endPoint x: 680, endPoint y: 201, distance: 344.1
click at [680, 201] on div at bounding box center [454, 294] width 909 height 460
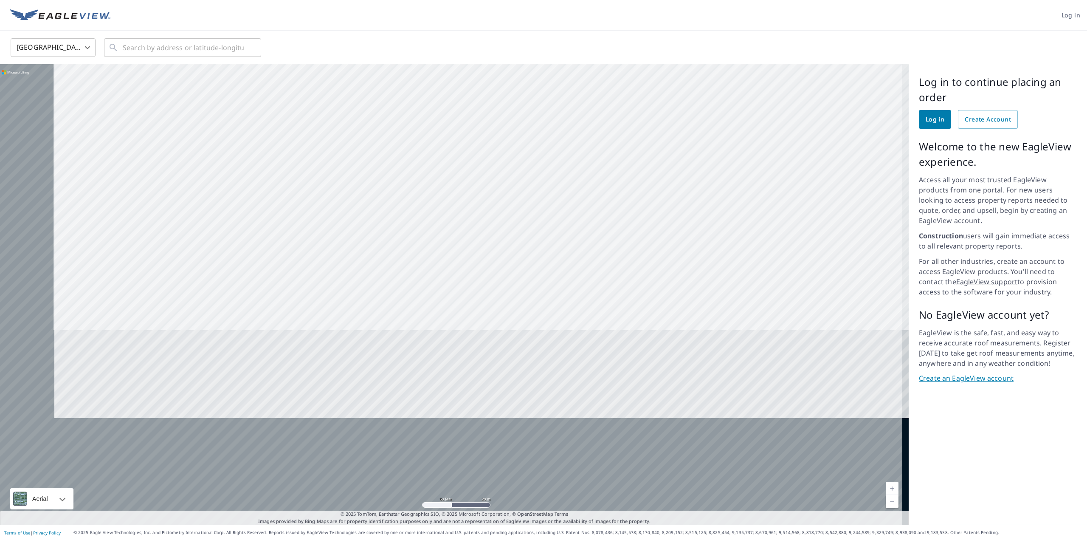
drag, startPoint x: 512, startPoint y: 454, endPoint x: 645, endPoint y: 102, distance: 375.7
click at [645, 102] on div at bounding box center [454, 294] width 909 height 460
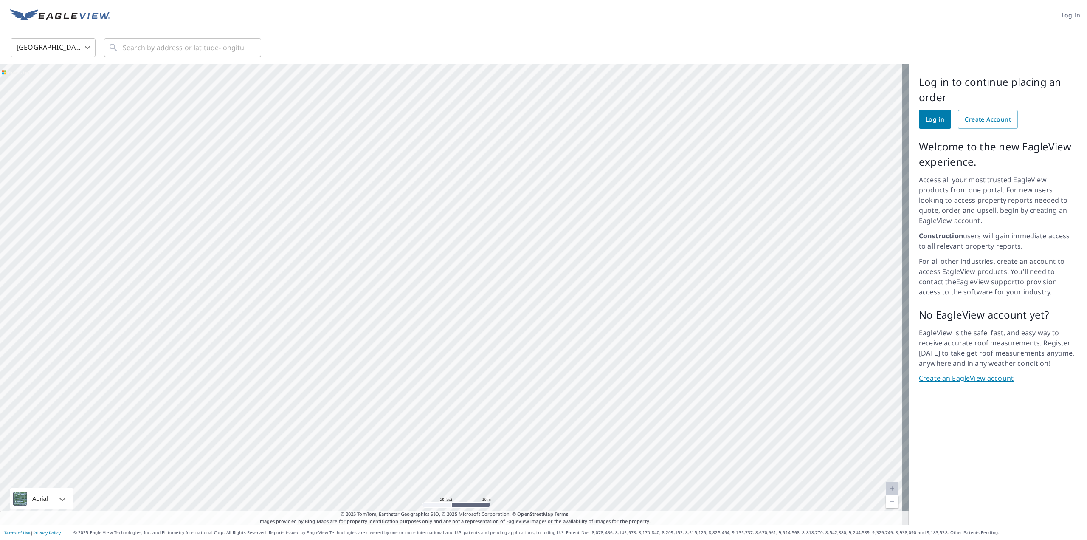
drag, startPoint x: 442, startPoint y: 152, endPoint x: 422, endPoint y: 270, distance: 119.2
click at [422, 270] on div at bounding box center [454, 294] width 909 height 460
drag, startPoint x: 451, startPoint y: 283, endPoint x: 468, endPoint y: 106, distance: 177.8
click at [468, 106] on div at bounding box center [454, 294] width 909 height 460
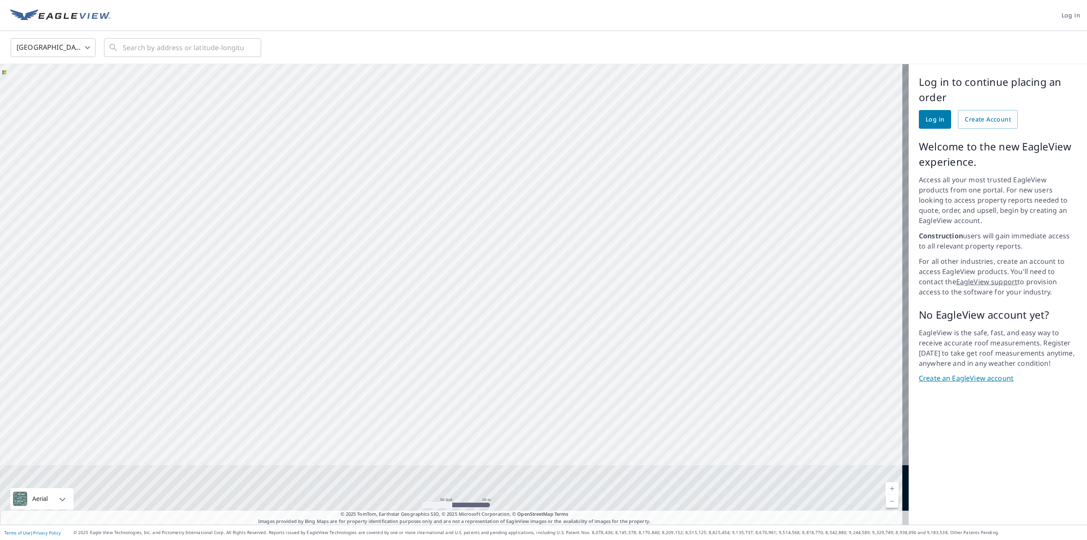
drag, startPoint x: 457, startPoint y: 352, endPoint x: 486, endPoint y: 103, distance: 250.8
click at [486, 103] on div at bounding box center [454, 294] width 909 height 460
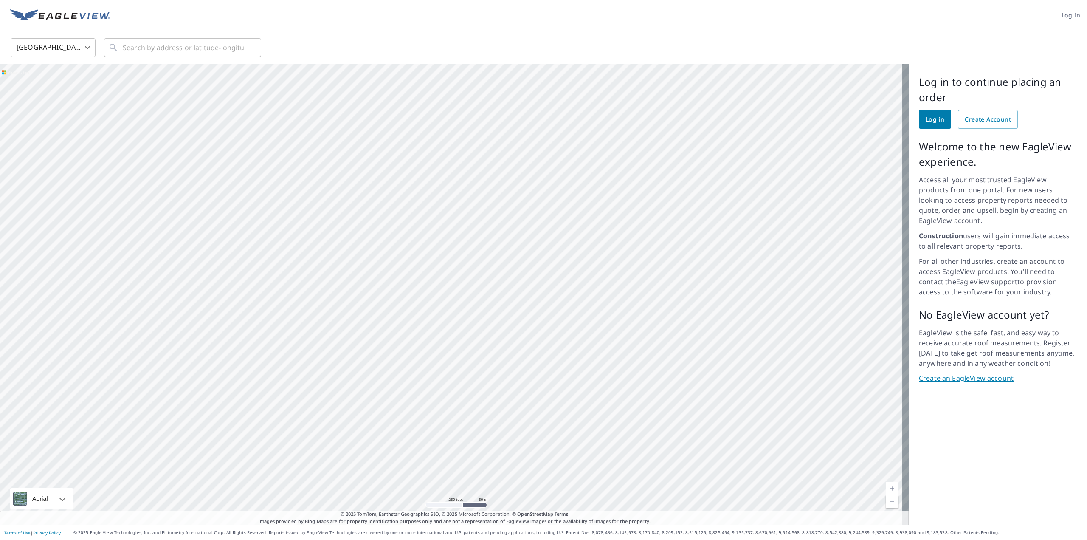
drag, startPoint x: 594, startPoint y: 335, endPoint x: 532, endPoint y: 365, distance: 68.9
click at [532, 365] on div at bounding box center [454, 294] width 909 height 460
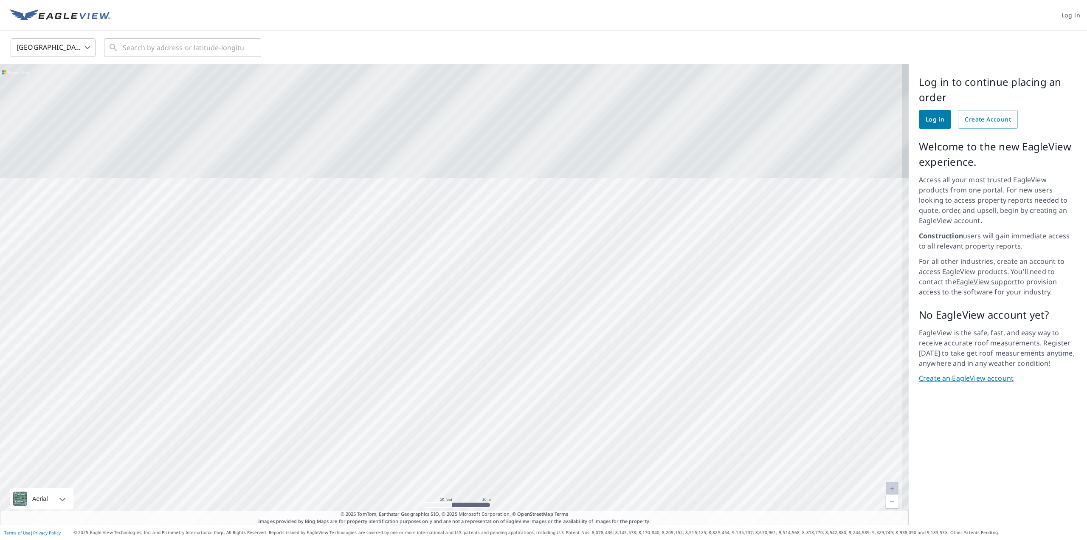
drag, startPoint x: 425, startPoint y: 173, endPoint x: 438, endPoint y: 272, distance: 99.7
click at [438, 272] on div at bounding box center [454, 294] width 909 height 460
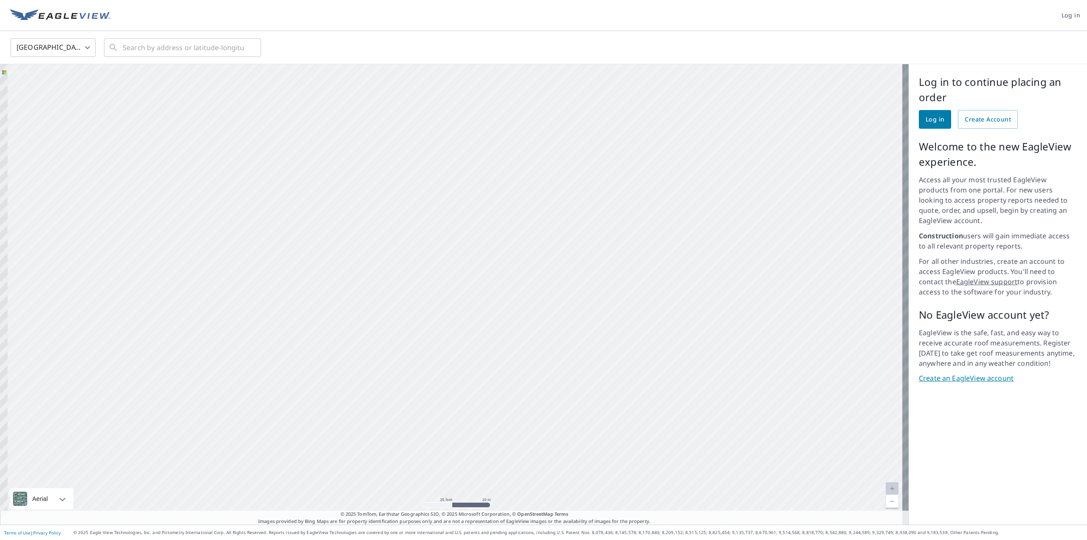
drag, startPoint x: 648, startPoint y: 259, endPoint x: 689, endPoint y: 256, distance: 40.5
click at [689, 256] on div at bounding box center [454, 294] width 909 height 460
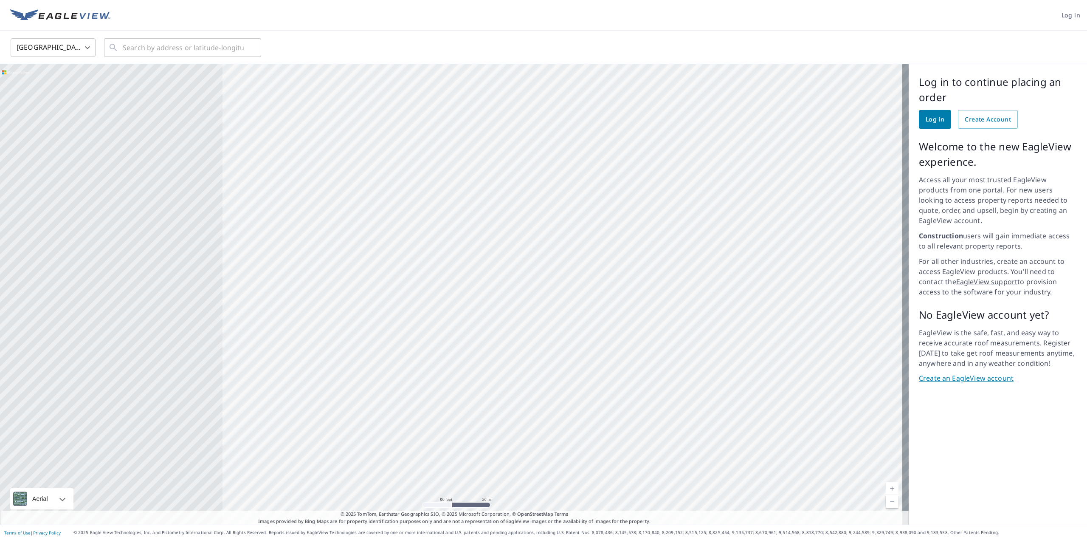
drag, startPoint x: 253, startPoint y: 279, endPoint x: 704, endPoint y: 245, distance: 452.2
click at [704, 245] on div at bounding box center [454, 294] width 909 height 460
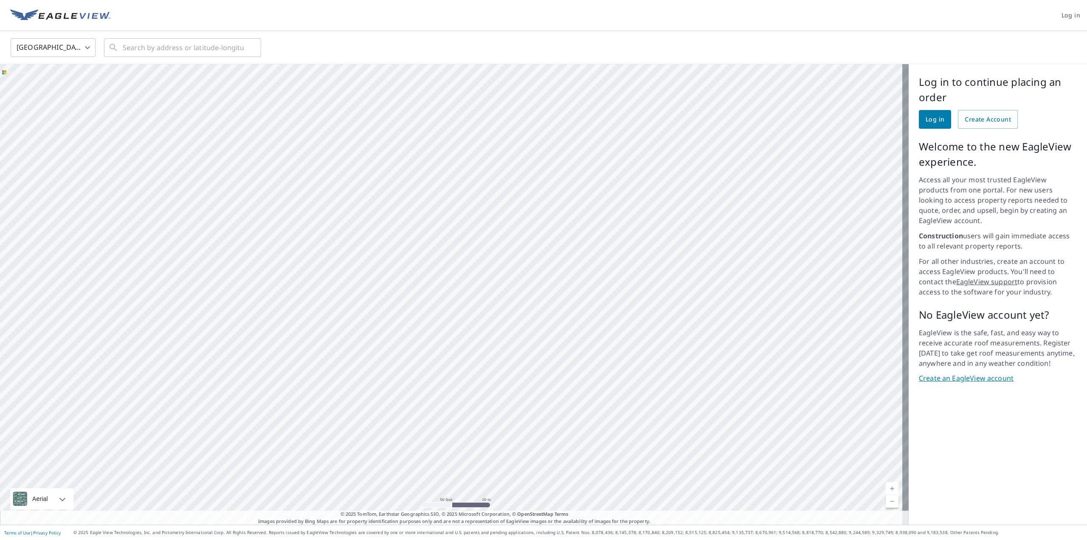
drag, startPoint x: 203, startPoint y: 235, endPoint x: 175, endPoint y: 304, distance: 74.4
click at [175, 304] on div at bounding box center [454, 294] width 909 height 460
drag, startPoint x: 236, startPoint y: 238, endPoint x: 522, endPoint y: 236, distance: 285.3
click at [522, 236] on div at bounding box center [454, 294] width 909 height 460
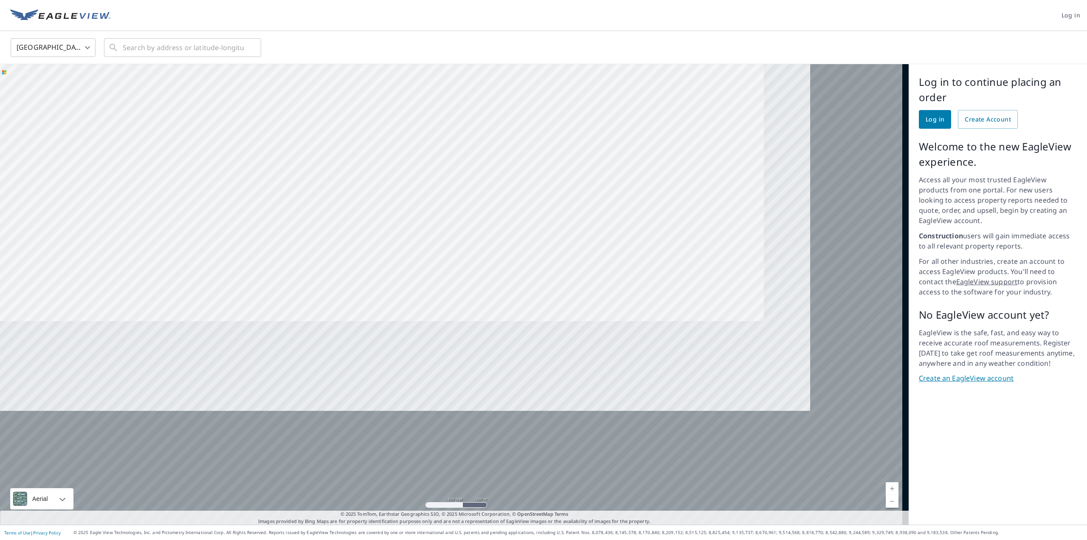
drag, startPoint x: 677, startPoint y: 419, endPoint x: 471, endPoint y: 137, distance: 348.9
click at [471, 137] on div at bounding box center [454, 294] width 909 height 460
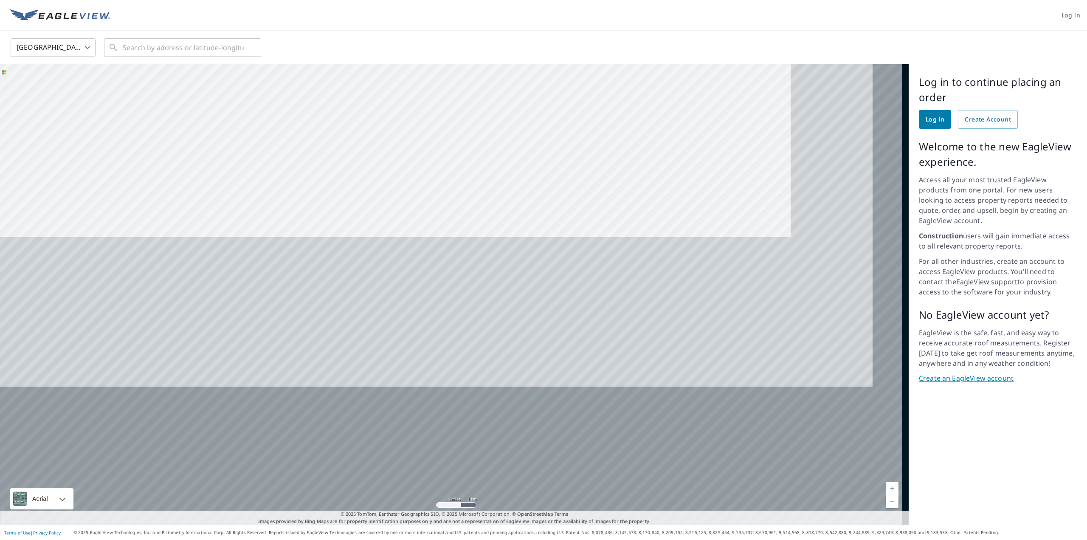
drag, startPoint x: 520, startPoint y: 254, endPoint x: 438, endPoint y: 49, distance: 221.2
click at [438, 49] on div "United States US ​ ​ 1 miles 1 km © 2025 TomTom, Earthstar Geographics SIO, © 2…" at bounding box center [543, 277] width 1087 height 493
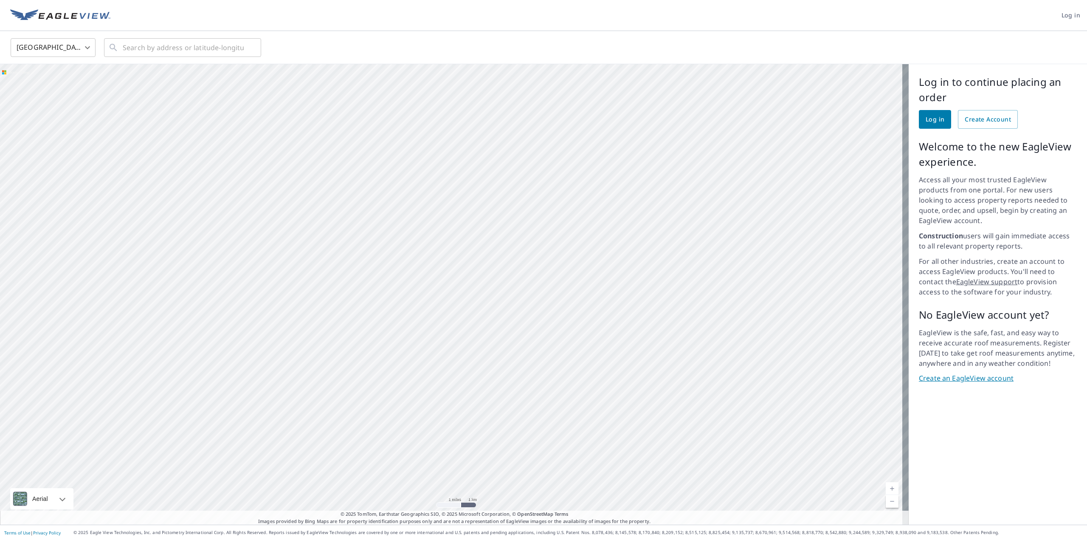
click at [371, 162] on div at bounding box center [454, 294] width 909 height 460
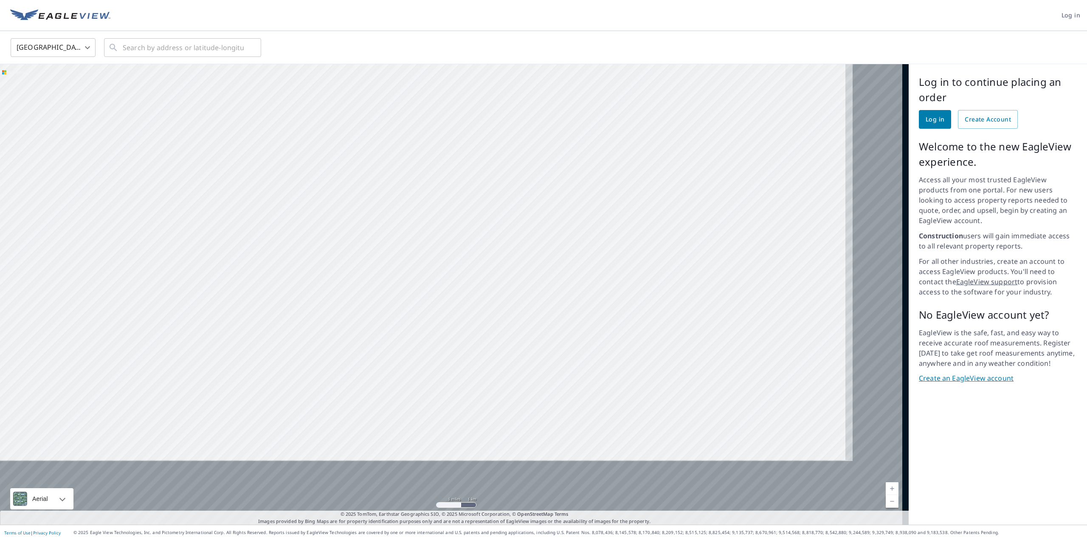
drag, startPoint x: 647, startPoint y: 399, endPoint x: 318, endPoint y: -9, distance: 523.9
click at [318, 0] on html "Log in [GEOGRAPHIC_DATA] US ​ ​ 1 miles 1 km © 2025 TomTom, Earthstar Geographi…" at bounding box center [543, 270] width 1087 height 540
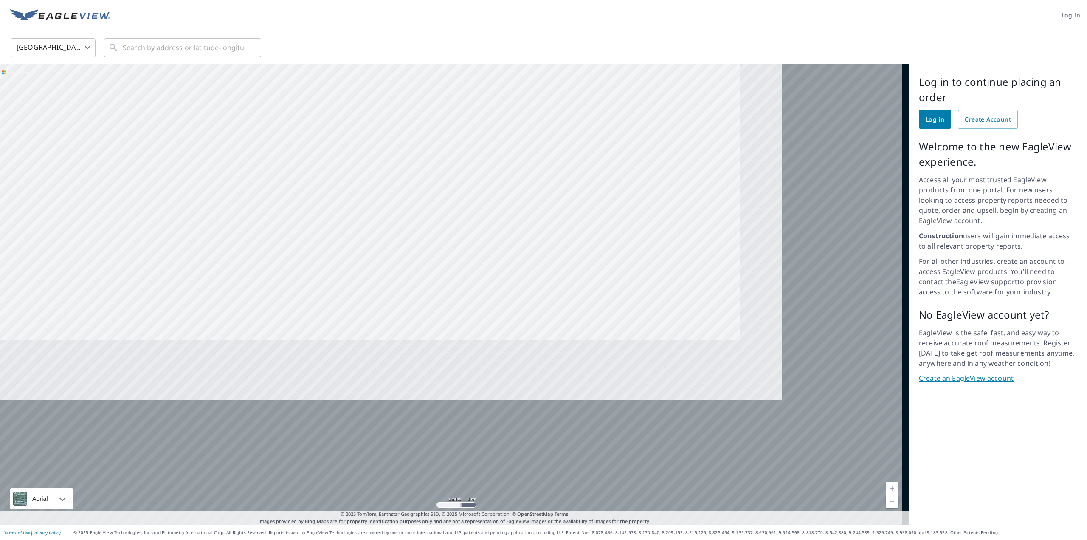
click at [273, 72] on div at bounding box center [454, 294] width 909 height 460
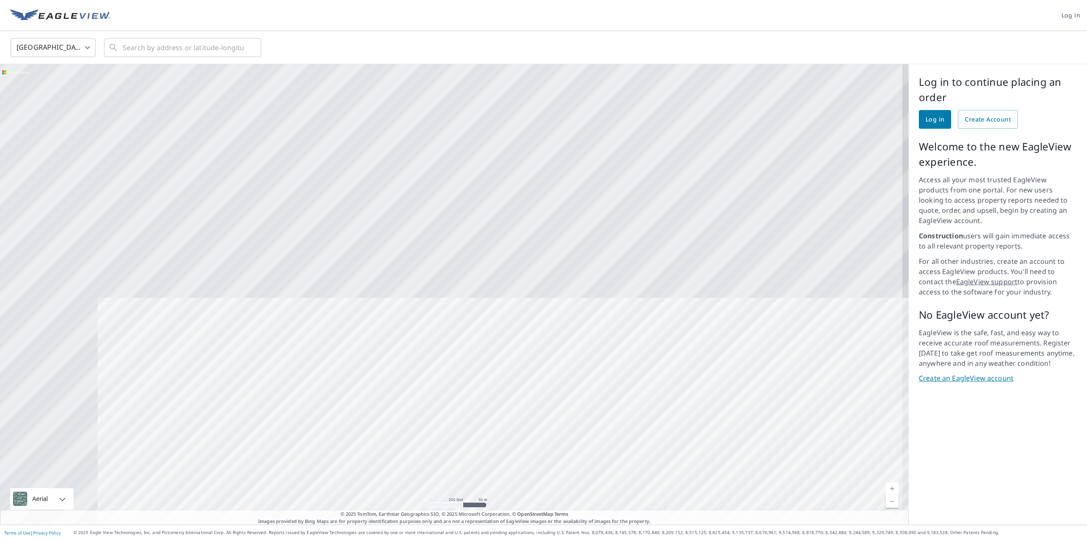
drag, startPoint x: 468, startPoint y: 169, endPoint x: 598, endPoint y: 416, distance: 279.4
click at [598, 416] on div at bounding box center [454, 294] width 909 height 460
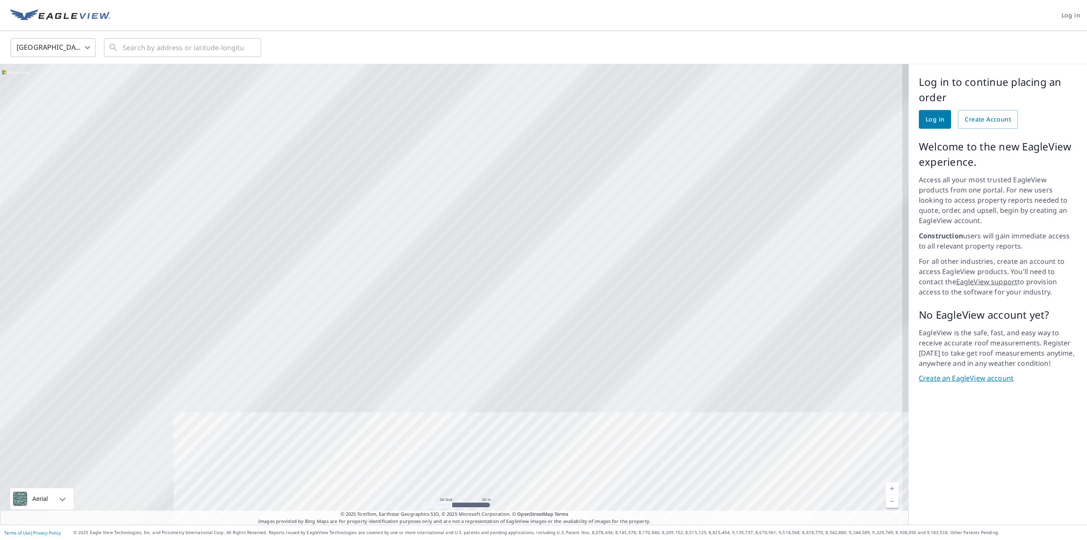
drag, startPoint x: 659, startPoint y: 201, endPoint x: 825, endPoint y: 491, distance: 334.5
click at [825, 491] on div at bounding box center [454, 294] width 909 height 460
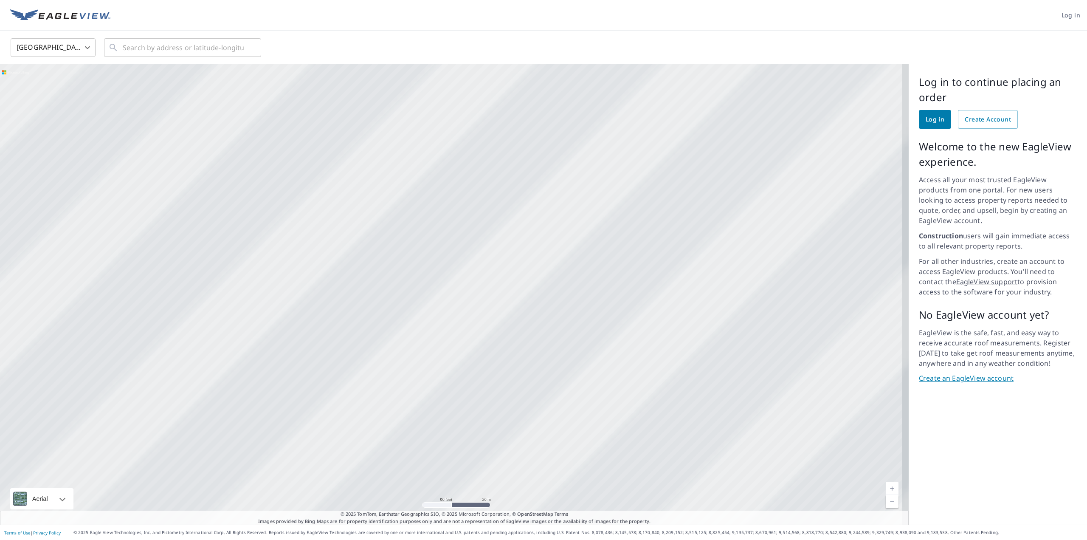
drag, startPoint x: 333, startPoint y: 133, endPoint x: 645, endPoint y: 428, distance: 429.5
click at [645, 428] on div at bounding box center [454, 294] width 909 height 460
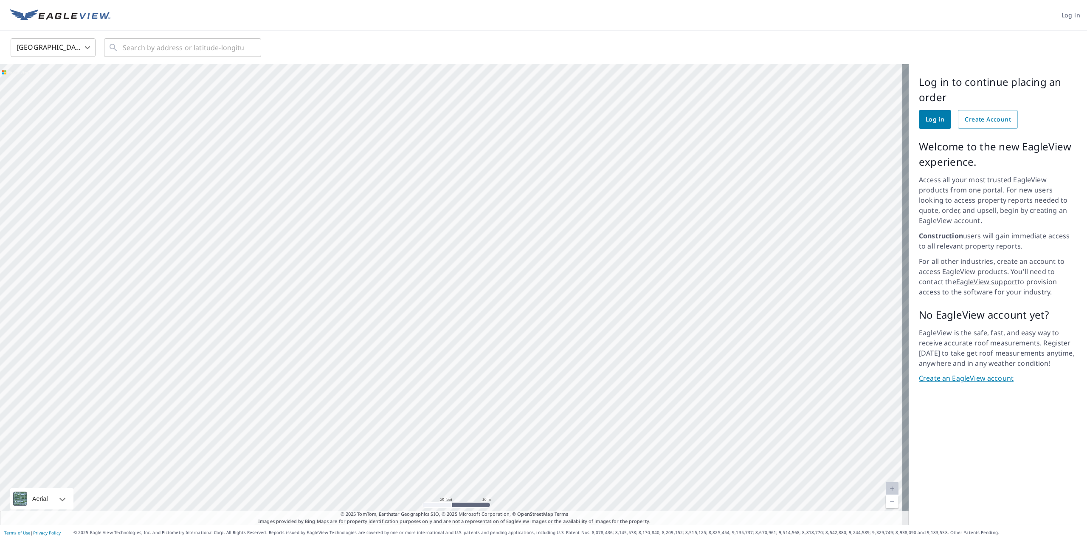
drag, startPoint x: 456, startPoint y: 178, endPoint x: 472, endPoint y: 310, distance: 133.4
click at [472, 310] on div at bounding box center [454, 294] width 909 height 460
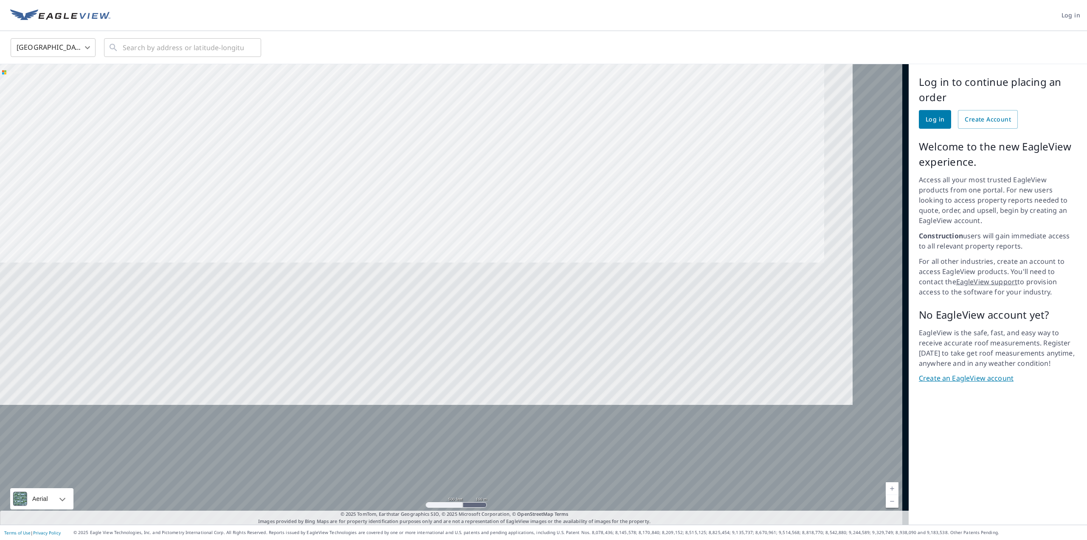
drag, startPoint x: 522, startPoint y: 428, endPoint x: 402, endPoint y: 123, distance: 327.8
click at [402, 123] on div at bounding box center [454, 294] width 909 height 460
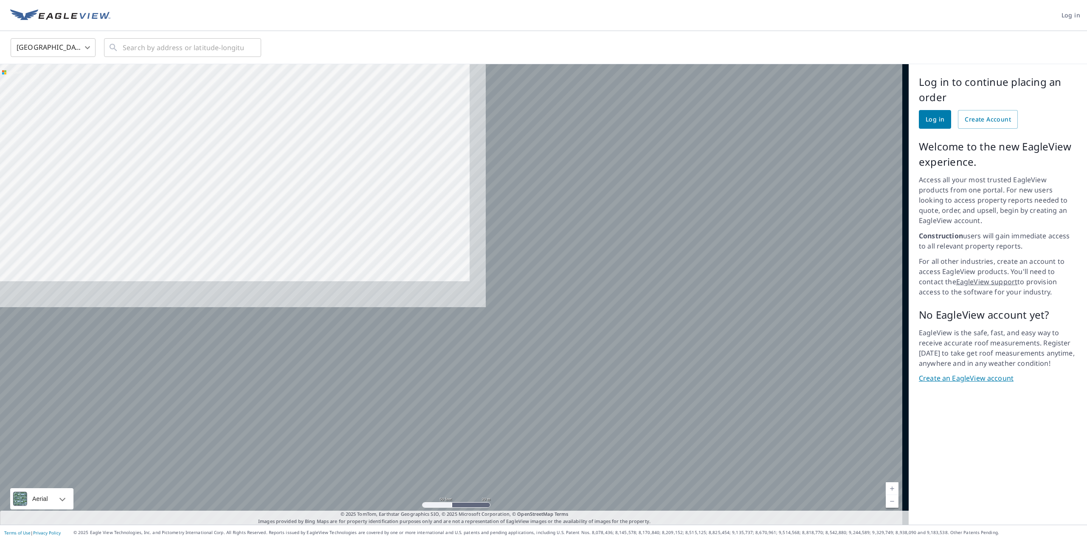
drag, startPoint x: 593, startPoint y: 358, endPoint x: 209, endPoint y: 145, distance: 438.9
click at [209, 145] on div at bounding box center [454, 294] width 909 height 460
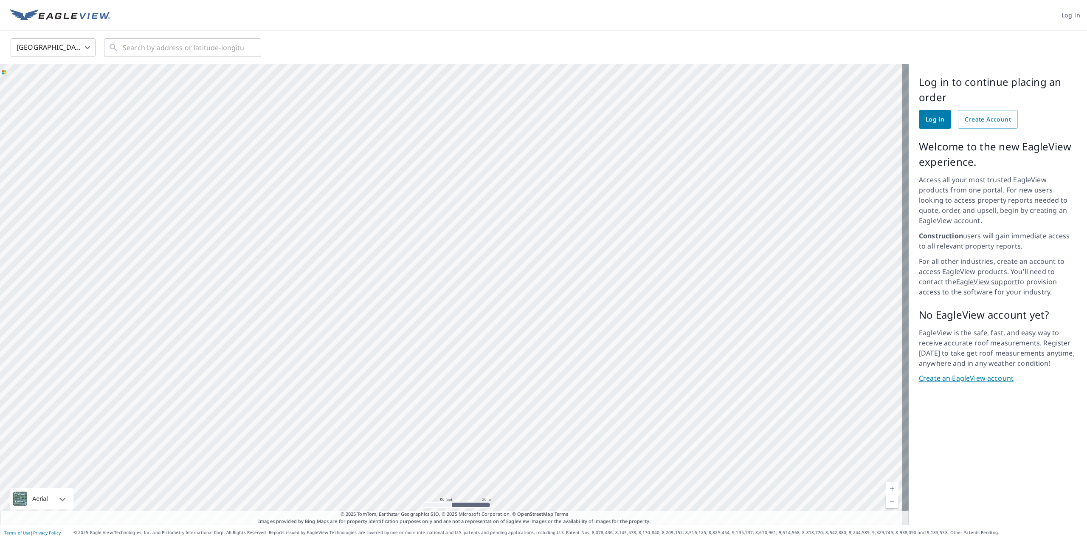
click at [769, 387] on div at bounding box center [454, 294] width 909 height 460
drag, startPoint x: 729, startPoint y: 368, endPoint x: 825, endPoint y: 346, distance: 98.5
click at [825, 346] on div at bounding box center [454, 294] width 909 height 460
drag, startPoint x: 926, startPoint y: 290, endPoint x: 980, endPoint y: 277, distance: 55.3
click at [948, 293] on div "Log in to continue placing an order Log in Create Account Welcome to the new Ea…" at bounding box center [998, 294] width 178 height 460
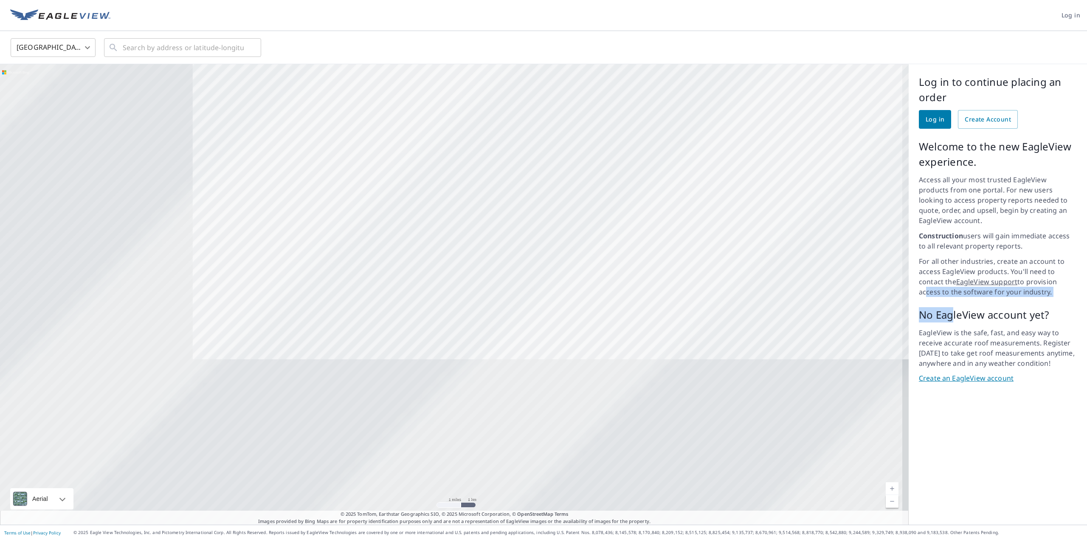
drag, startPoint x: 344, startPoint y: 401, endPoint x: 594, endPoint y: 161, distance: 346.5
click at [594, 161] on div at bounding box center [454, 294] width 909 height 460
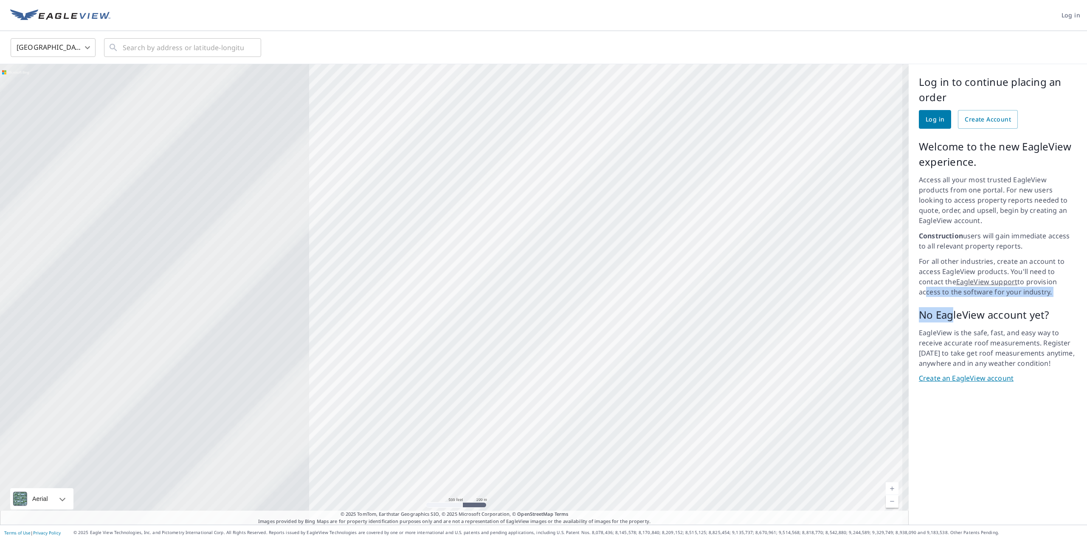
drag, startPoint x: 364, startPoint y: 350, endPoint x: 707, endPoint y: 311, distance: 345.7
click at [707, 311] on div at bounding box center [454, 294] width 909 height 460
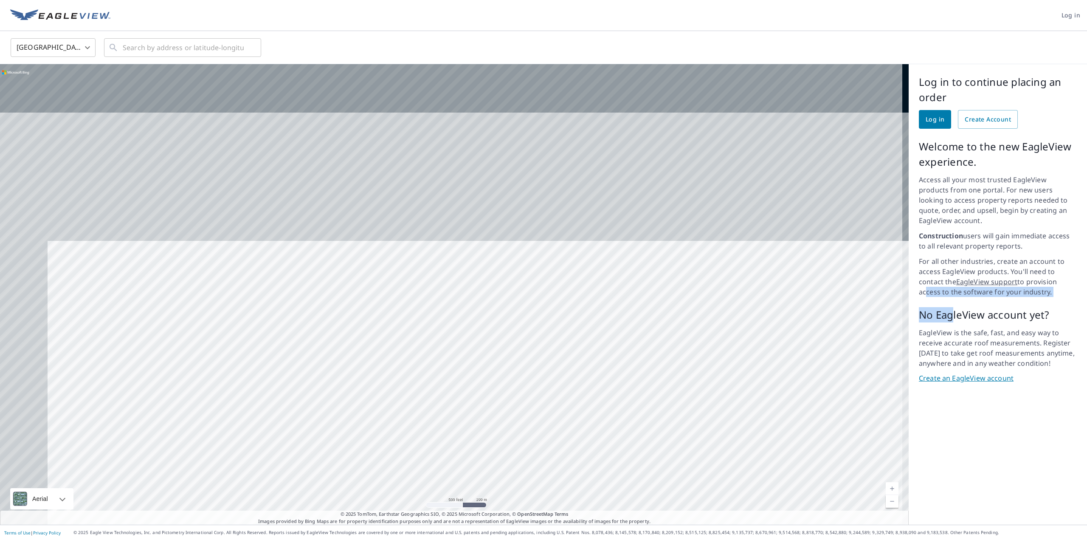
drag, startPoint x: 481, startPoint y: 124, endPoint x: 561, endPoint y: 407, distance: 293.9
click at [561, 407] on div at bounding box center [454, 294] width 909 height 460
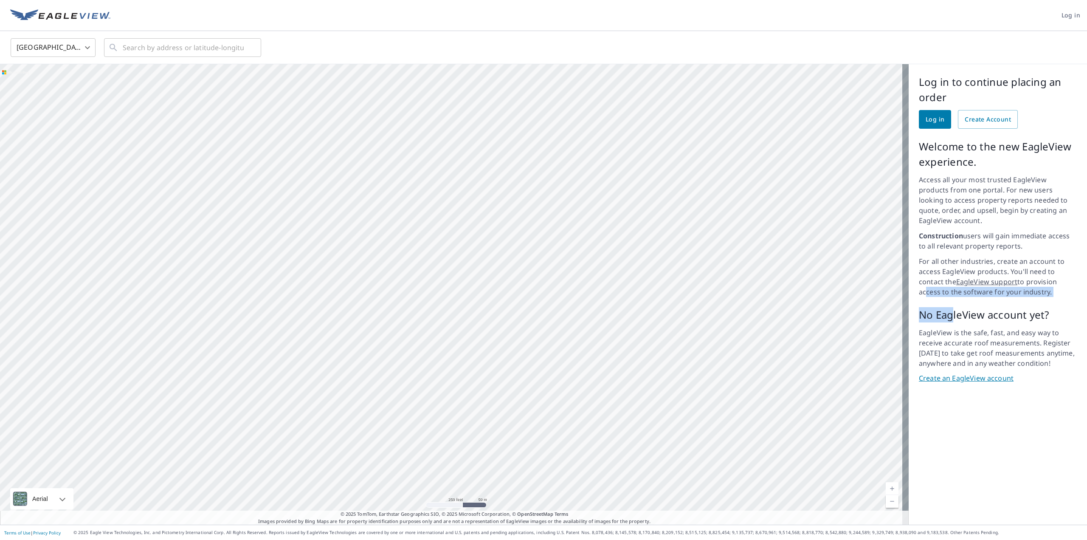
drag, startPoint x: 563, startPoint y: 294, endPoint x: 714, endPoint y: 165, distance: 198.5
click at [714, 165] on div at bounding box center [454, 294] width 909 height 460
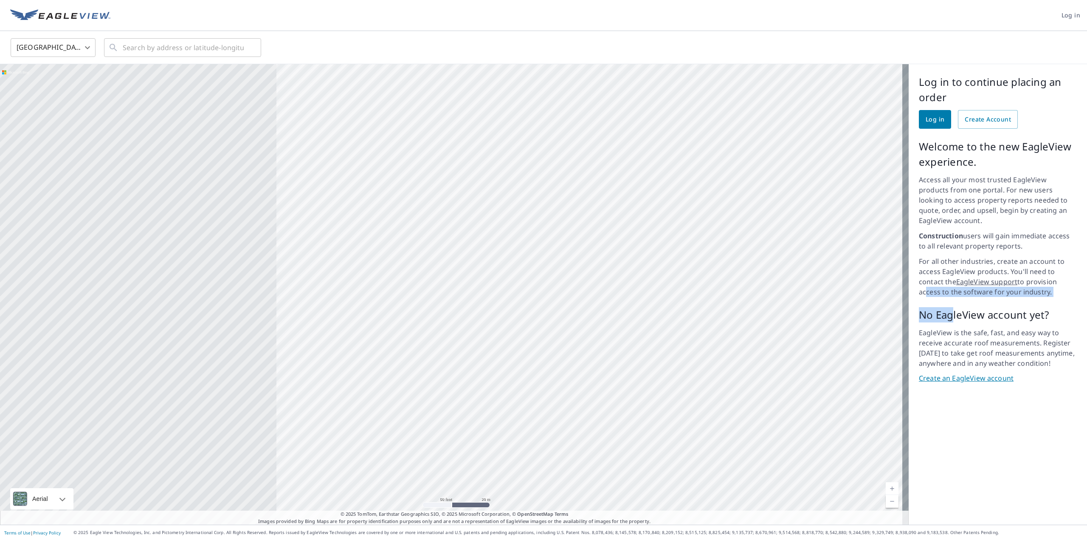
drag, startPoint x: 336, startPoint y: 263, endPoint x: 603, endPoint y: 219, distance: 271.1
click at [603, 219] on div at bounding box center [454, 294] width 909 height 460
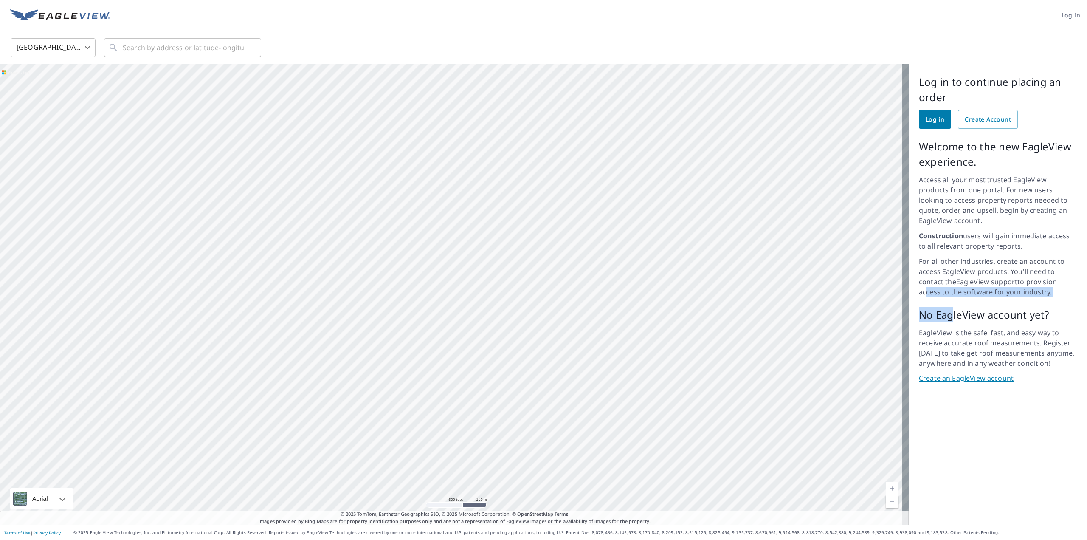
click at [572, 220] on div at bounding box center [454, 294] width 909 height 460
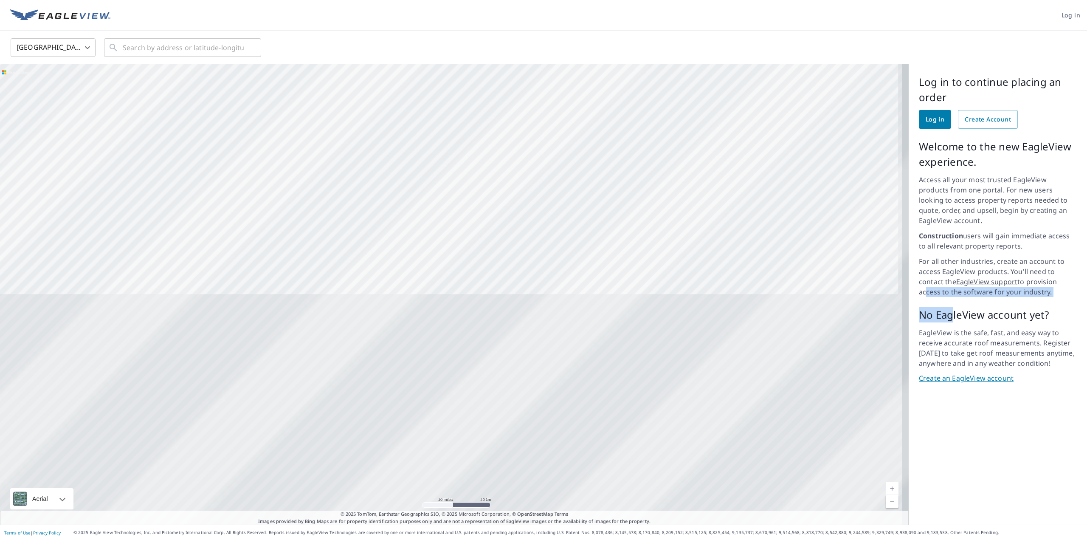
drag, startPoint x: 436, startPoint y: 368, endPoint x: 357, endPoint y: 29, distance: 347.3
click at [357, 29] on div "Log in [GEOGRAPHIC_DATA] US ​ ​ 10 miles 20 km © 2025 TomTom, Earthstar Geograp…" at bounding box center [543, 270] width 1087 height 540
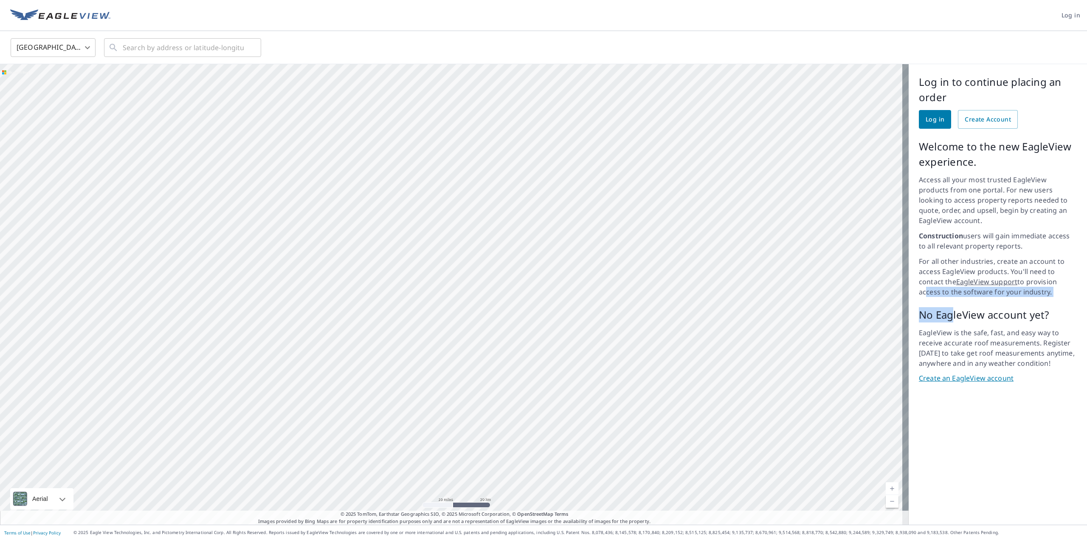
click at [374, 116] on div at bounding box center [454, 294] width 909 height 460
drag, startPoint x: 671, startPoint y: 334, endPoint x: 450, endPoint y: 295, distance: 224.2
click at [450, 295] on div at bounding box center [454, 294] width 909 height 460
click at [431, 241] on div at bounding box center [454, 294] width 909 height 460
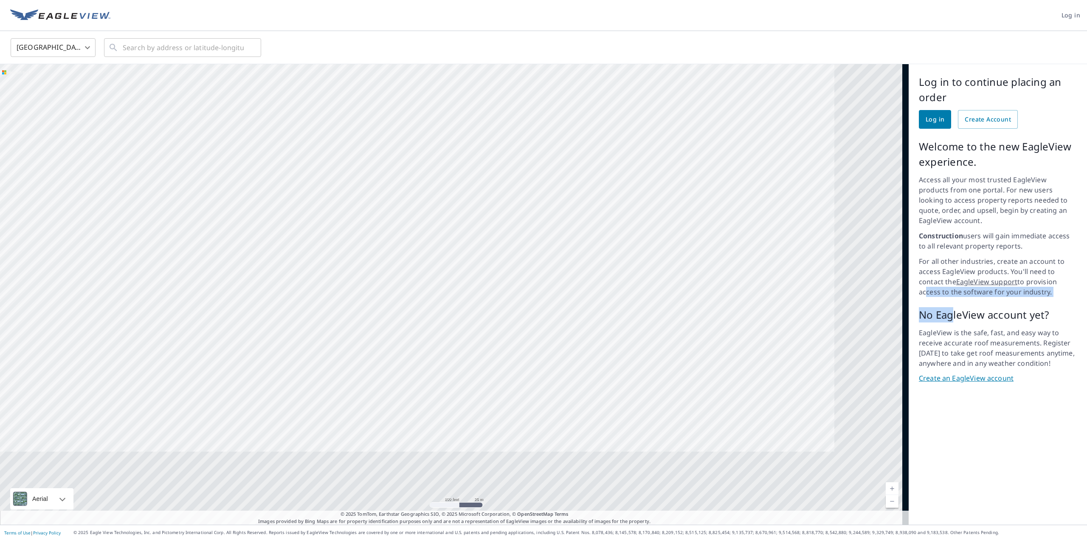
drag, startPoint x: 578, startPoint y: 167, endPoint x: 341, endPoint y: 199, distance: 239.5
click at [341, 199] on div at bounding box center [454, 294] width 909 height 460
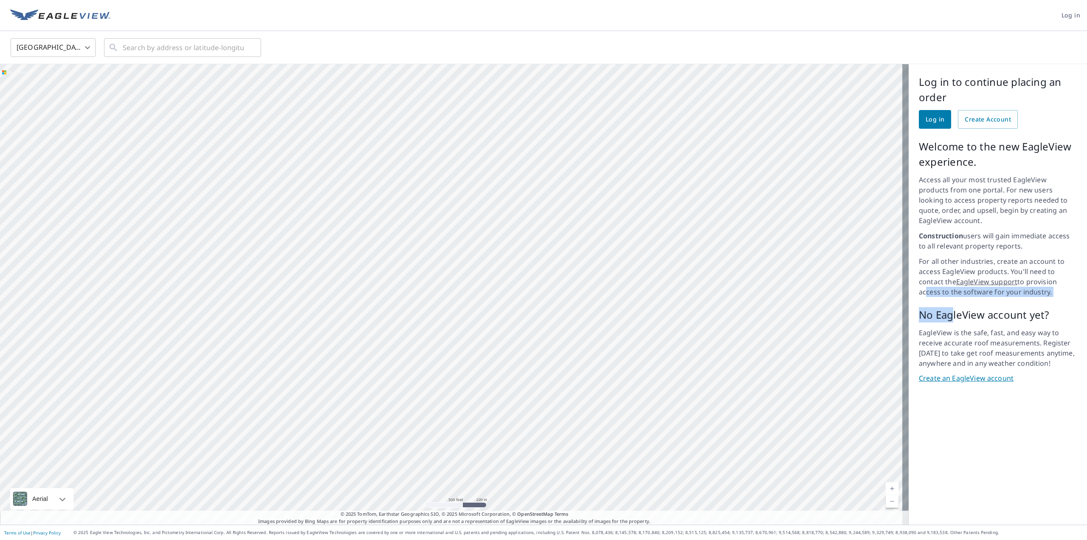
drag, startPoint x: 208, startPoint y: 145, endPoint x: 731, endPoint y: 313, distance: 549.3
click at [731, 313] on div at bounding box center [454, 294] width 909 height 460
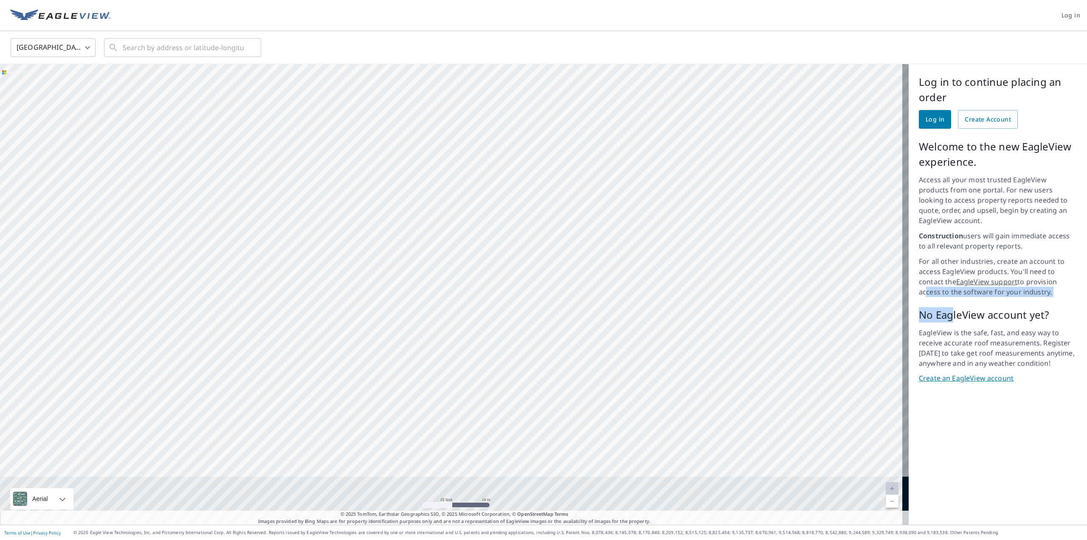
drag, startPoint x: 528, startPoint y: 188, endPoint x: 481, endPoint y: 347, distance: 165.4
click at [481, 347] on div at bounding box center [454, 294] width 909 height 460
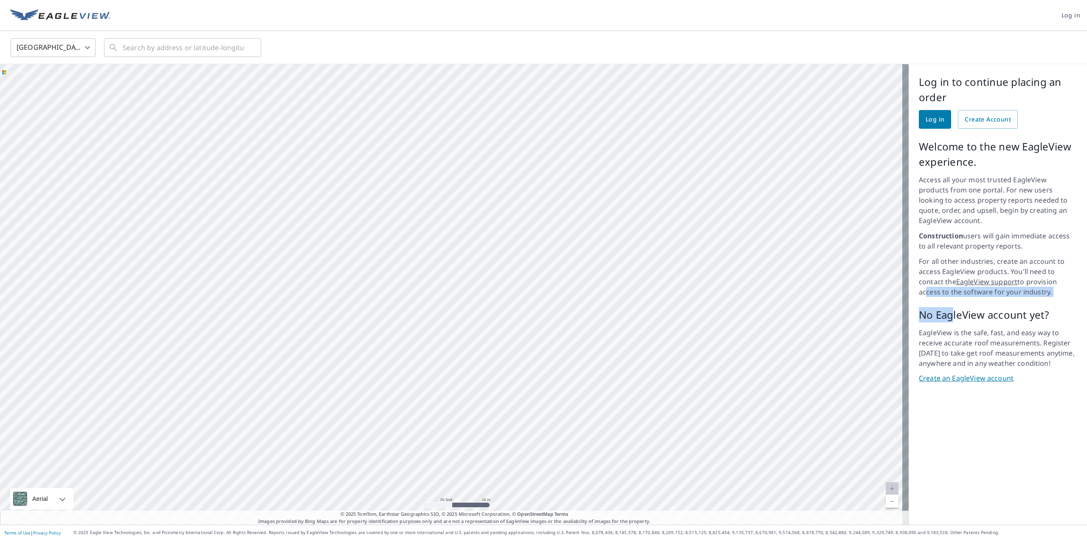
drag, startPoint x: 557, startPoint y: 272, endPoint x: 511, endPoint y: -5, distance: 280.2
click at [511, 0] on html "Log in [GEOGRAPHIC_DATA] US ​ ​ 25 feet 10 m © 2025 TomTom, © Vexcel Imaging, ©…" at bounding box center [543, 270] width 1087 height 540
click at [540, 157] on div at bounding box center [454, 294] width 909 height 460
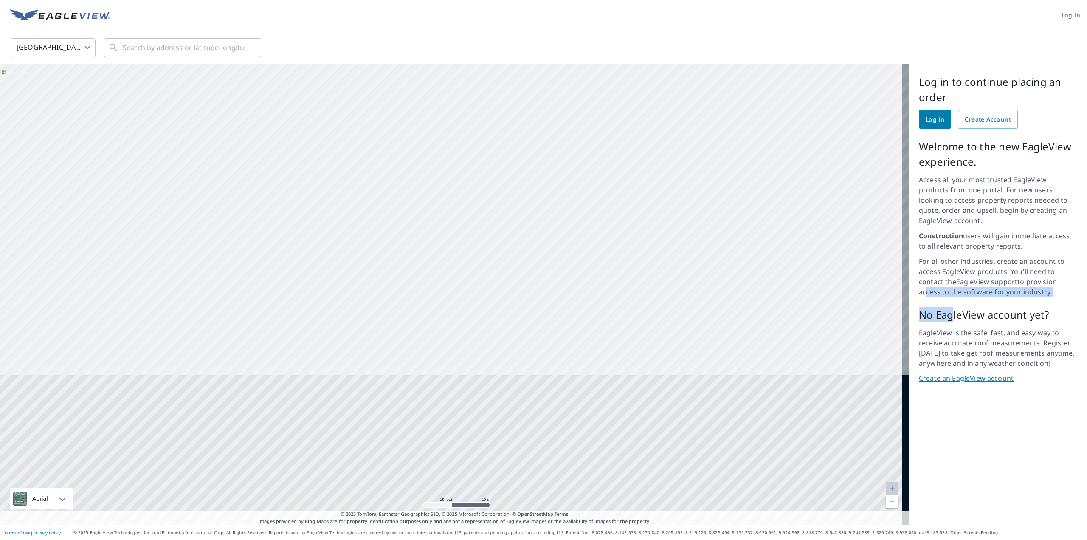
drag, startPoint x: 526, startPoint y: 428, endPoint x: 526, endPoint y: 152, distance: 276.0
click at [526, 152] on div at bounding box center [454, 294] width 909 height 460
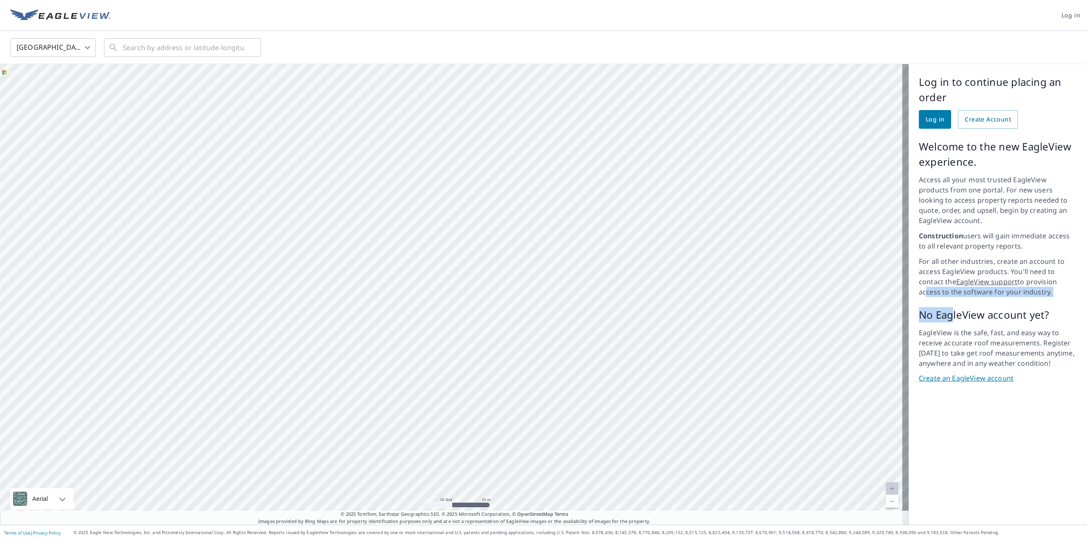
drag, startPoint x: 645, startPoint y: 443, endPoint x: 680, endPoint y: 332, distance: 116.6
click at [680, 332] on div at bounding box center [454, 294] width 909 height 460
drag, startPoint x: 510, startPoint y: 153, endPoint x: 552, endPoint y: 275, distance: 128.5
click at [552, 275] on div at bounding box center [454, 294] width 909 height 460
click at [31, 473] on label "Labels" at bounding box center [78, 473] width 114 height 0
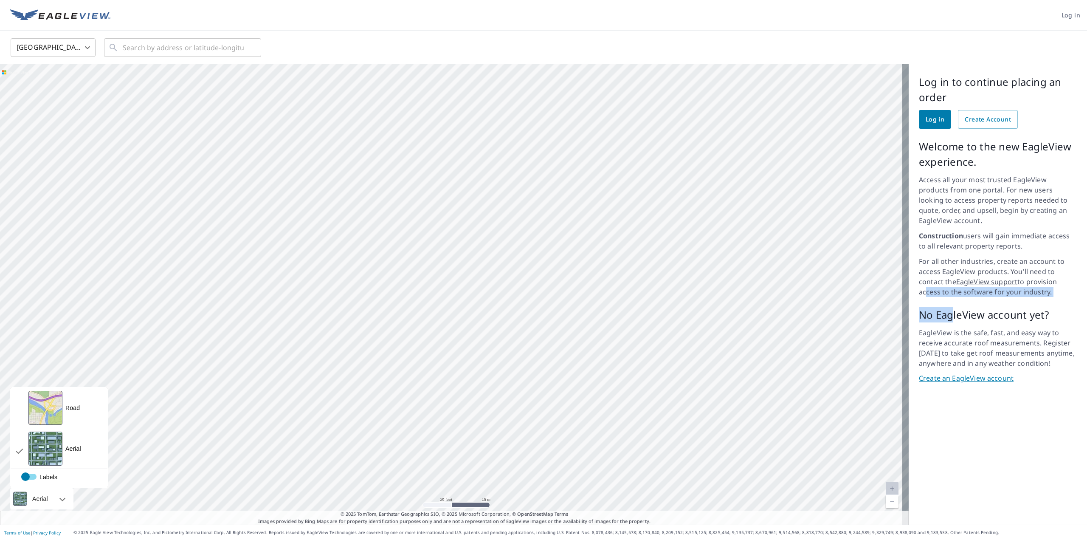
checkbox input "false"
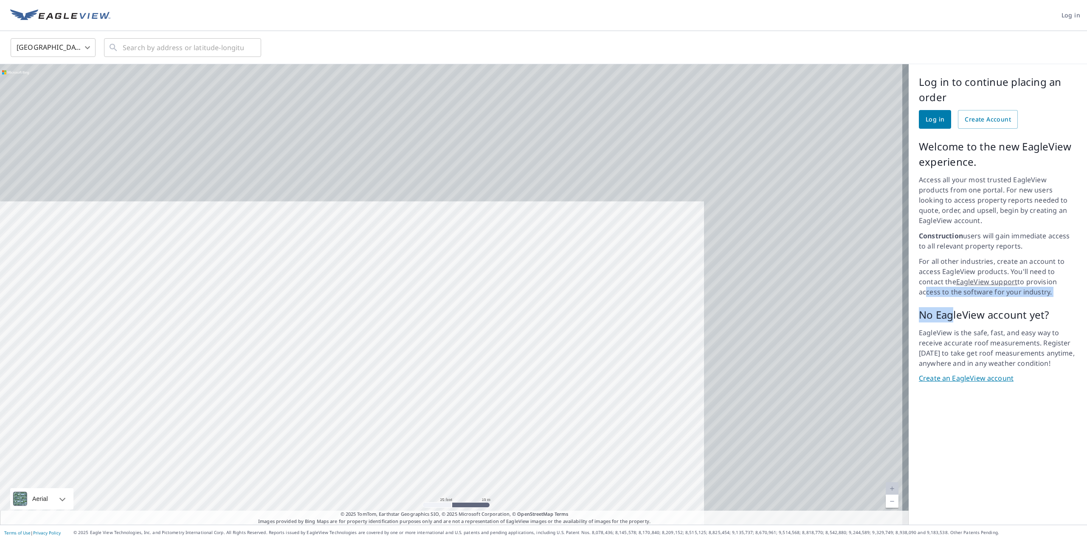
drag, startPoint x: 646, startPoint y: 229, endPoint x: 429, endPoint y: 402, distance: 277.0
click at [429, 402] on div at bounding box center [454, 294] width 909 height 460
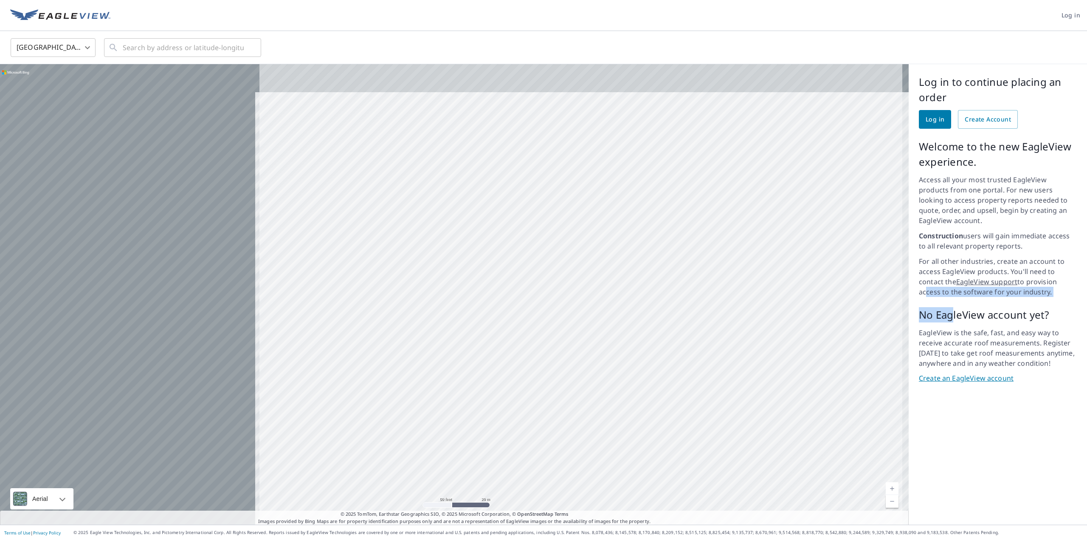
drag, startPoint x: 775, startPoint y: 331, endPoint x: 815, endPoint y: 345, distance: 41.9
click at [815, 345] on div at bounding box center [454, 294] width 909 height 460
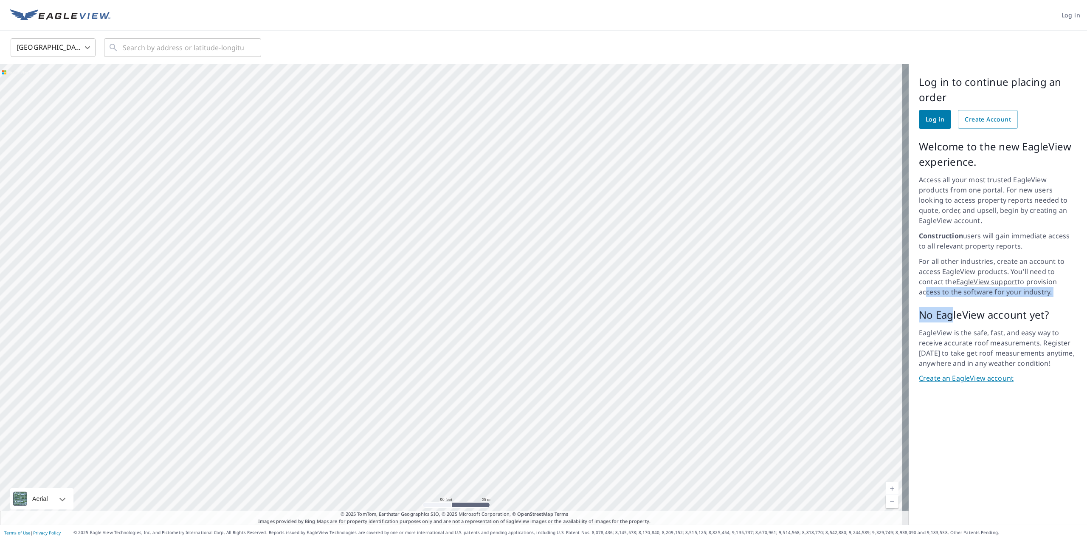
drag, startPoint x: 509, startPoint y: 330, endPoint x: 618, endPoint y: 182, distance: 183.8
click at [618, 182] on div at bounding box center [454, 294] width 909 height 460
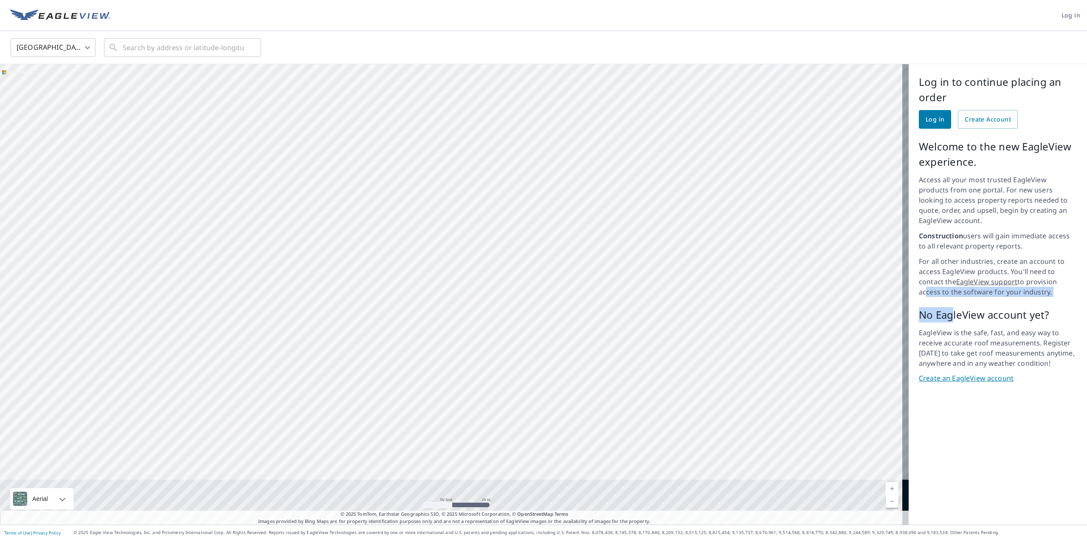
drag, startPoint x: 428, startPoint y: 163, endPoint x: 506, endPoint y: 124, distance: 87.7
click at [506, 124] on div at bounding box center [454, 294] width 909 height 460
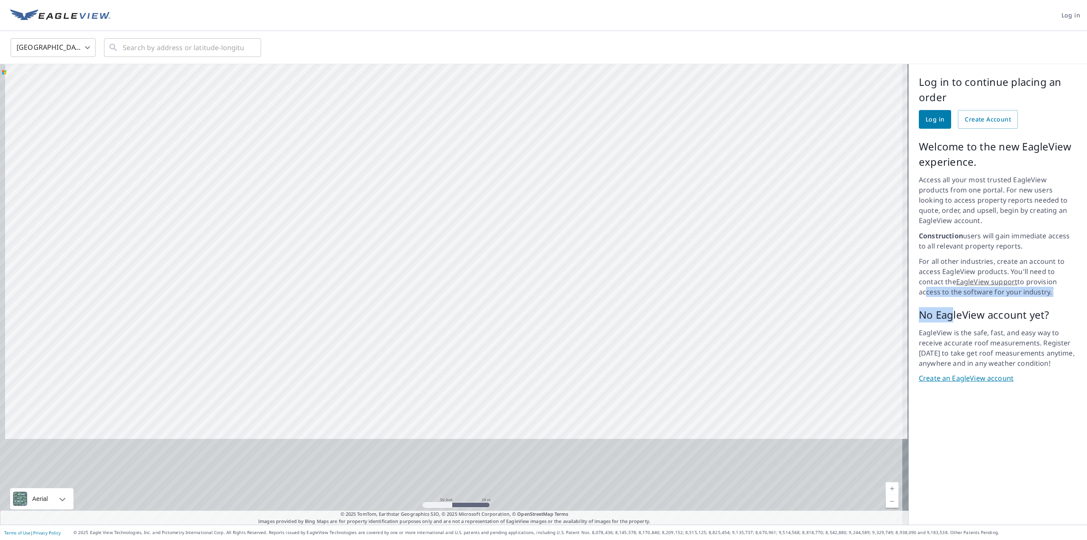
drag, startPoint x: 346, startPoint y: 391, endPoint x: 381, endPoint y: 125, distance: 268.0
click at [381, 125] on div at bounding box center [454, 294] width 909 height 460
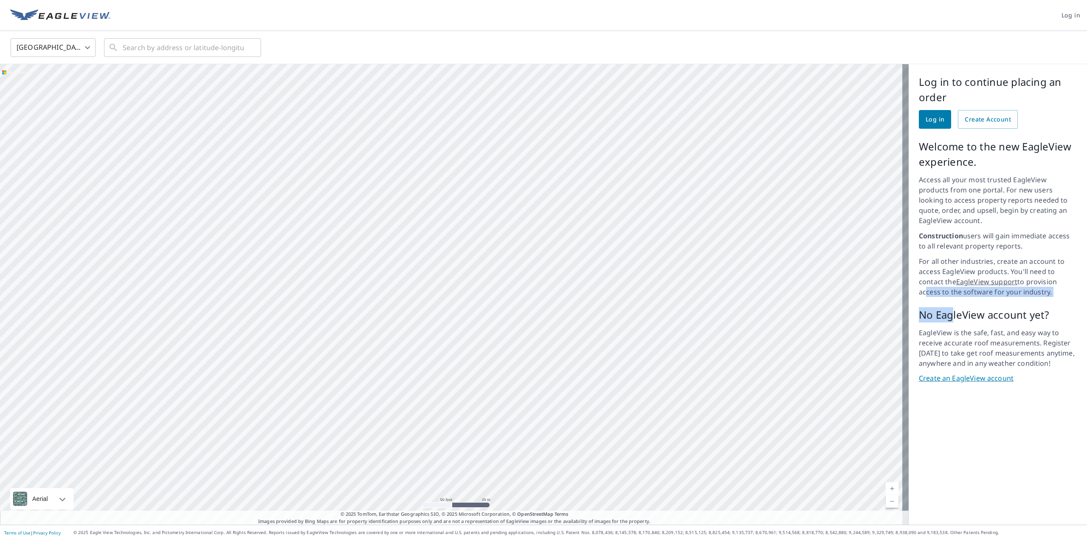
drag, startPoint x: 386, startPoint y: 314, endPoint x: 360, endPoint y: 99, distance: 216.4
click at [360, 99] on div at bounding box center [454, 294] width 909 height 460
drag, startPoint x: 362, startPoint y: 148, endPoint x: 531, endPoint y: 108, distance: 173.1
click at [531, 108] on div at bounding box center [454, 294] width 909 height 460
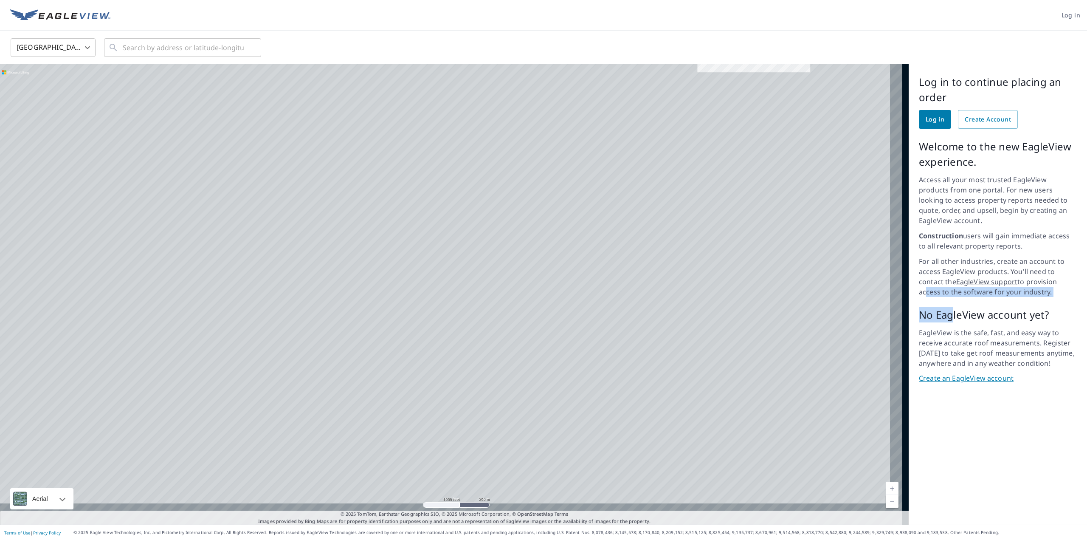
drag, startPoint x: 305, startPoint y: 390, endPoint x: 594, endPoint y: 133, distance: 387.1
click at [594, 133] on div at bounding box center [454, 294] width 909 height 460
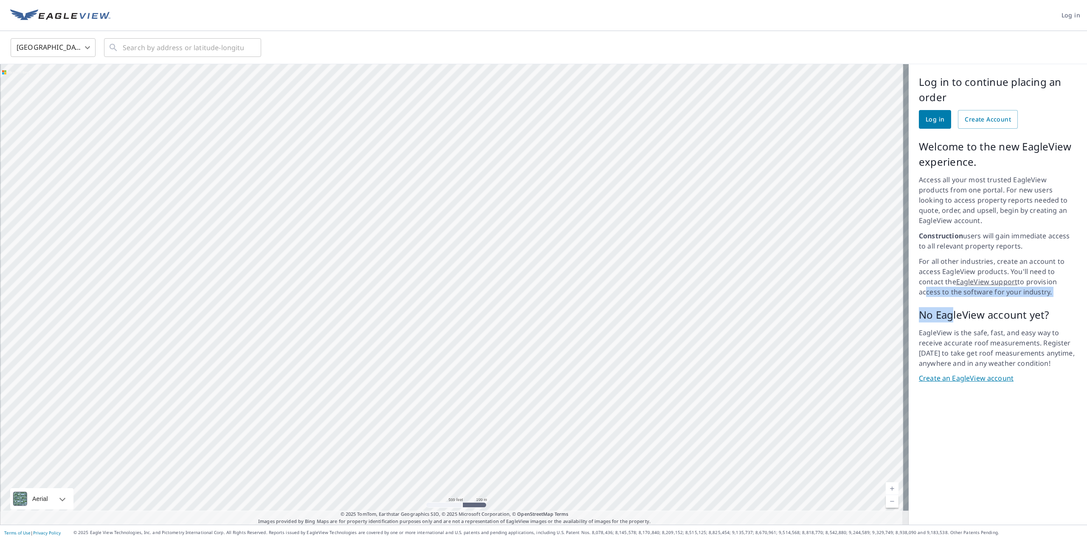
drag, startPoint x: 220, startPoint y: 259, endPoint x: 495, endPoint y: 118, distance: 308.0
click at [495, 118] on div at bounding box center [454, 294] width 909 height 460
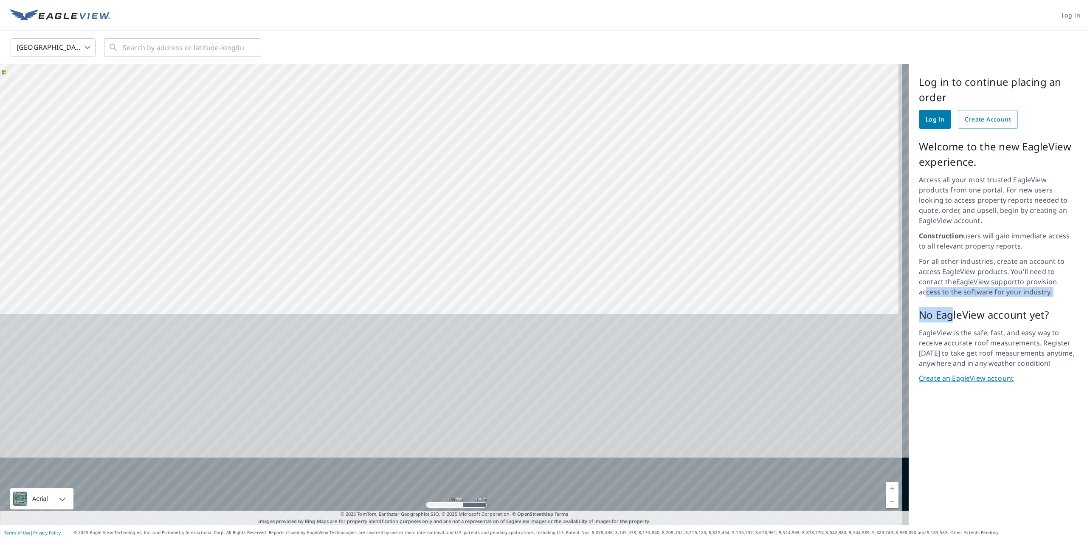
drag, startPoint x: 442, startPoint y: 304, endPoint x: 439, endPoint y: 63, distance: 240.8
click at [439, 63] on div "United States US ​ ​ 500 feet 100 m © Vexcel Imaging, © 2025 Microsoft Corporat…" at bounding box center [543, 277] width 1087 height 493
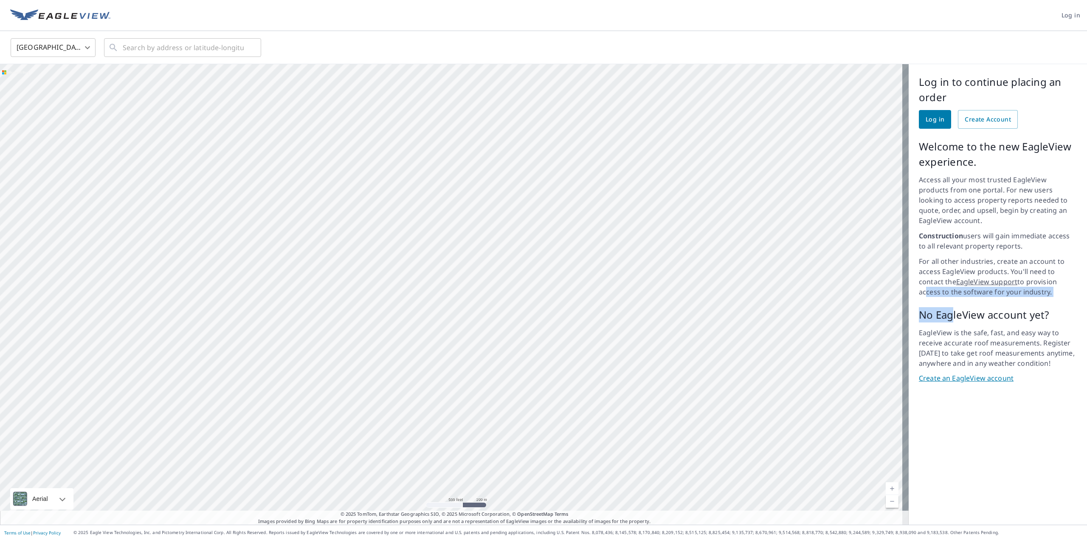
click at [434, 72] on div at bounding box center [454, 294] width 909 height 460
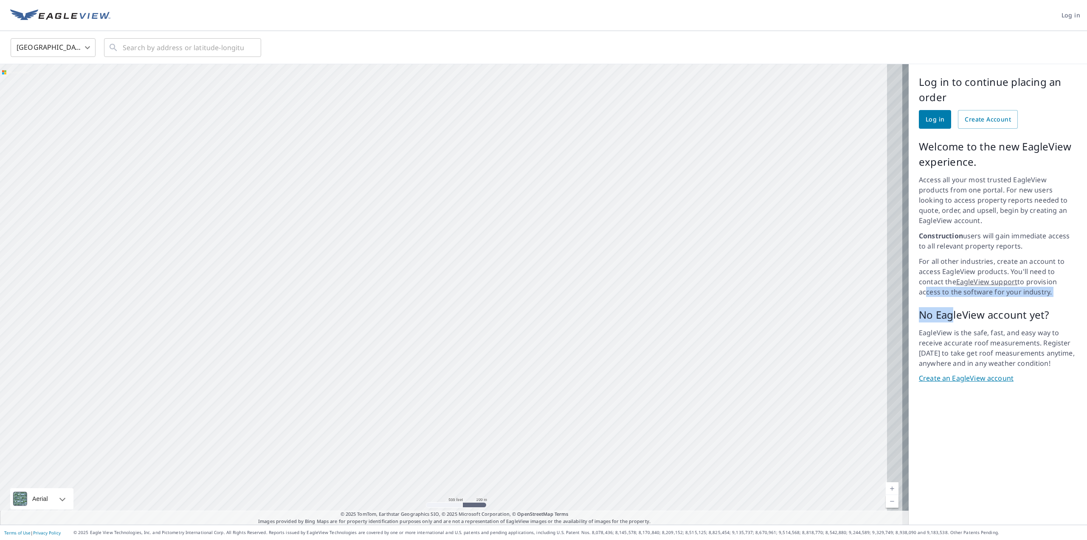
drag, startPoint x: 292, startPoint y: 390, endPoint x: 578, endPoint y: 141, distance: 379.2
click at [578, 141] on div at bounding box center [454, 294] width 909 height 460
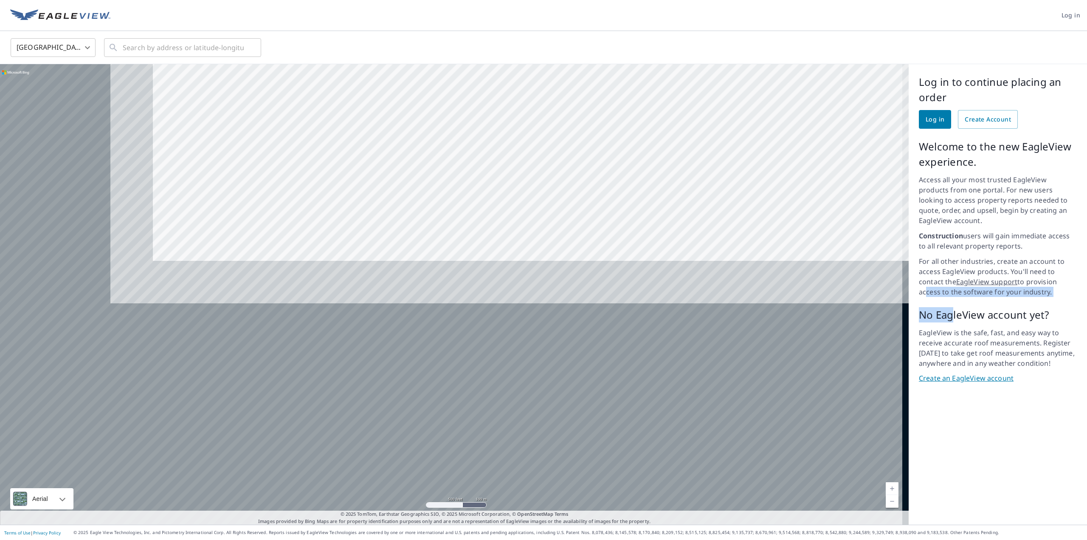
drag, startPoint x: 520, startPoint y: 163, endPoint x: 586, endPoint y: 70, distance: 114.5
click at [586, 70] on div at bounding box center [454, 294] width 909 height 460
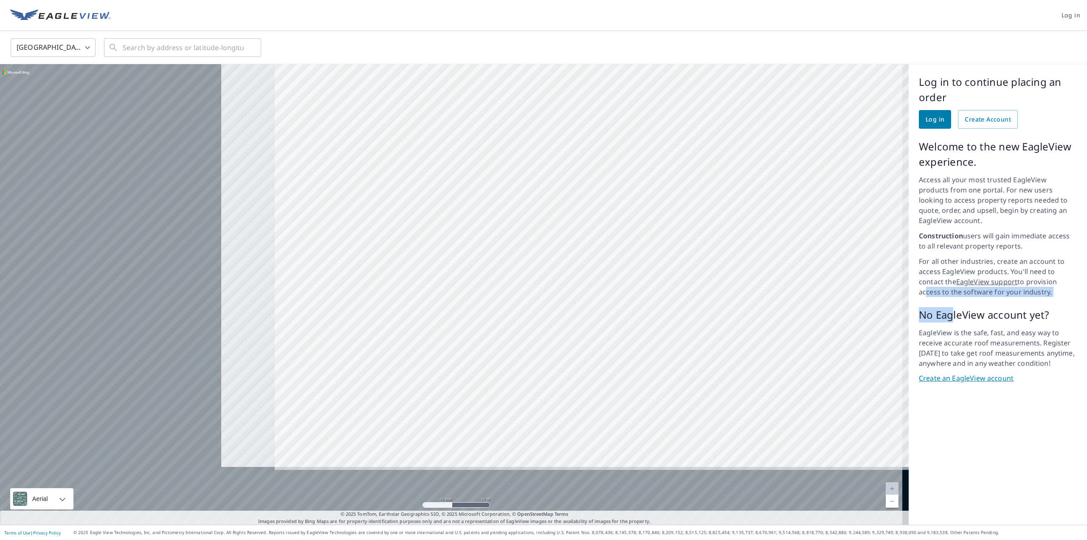
drag, startPoint x: 315, startPoint y: 357, endPoint x: 667, endPoint y: 239, distance: 370.8
click at [667, 239] on div at bounding box center [454, 294] width 909 height 460
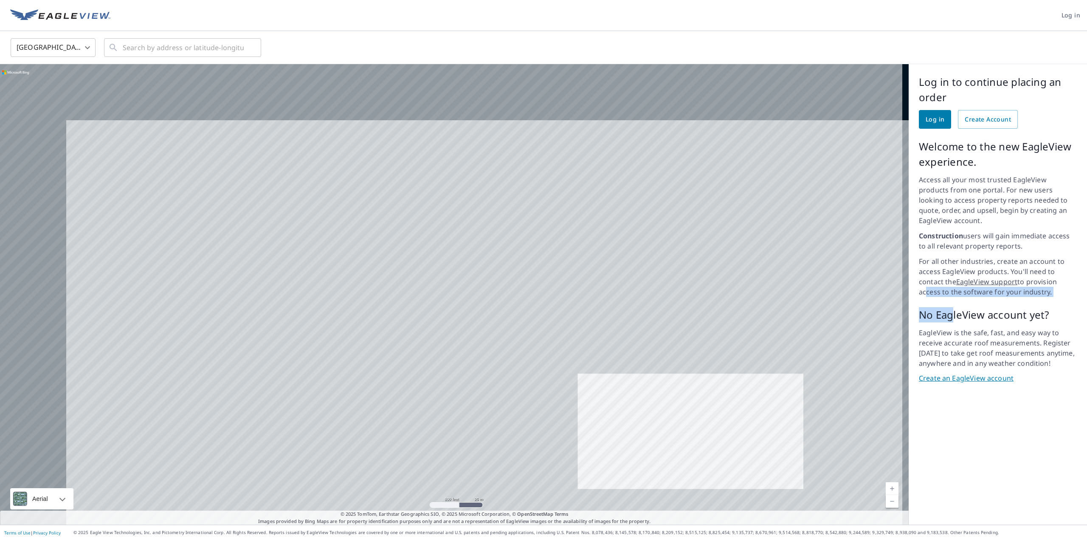
drag, startPoint x: 403, startPoint y: 338, endPoint x: 515, endPoint y: 435, distance: 148.4
click at [516, 436] on div at bounding box center [454, 294] width 909 height 460
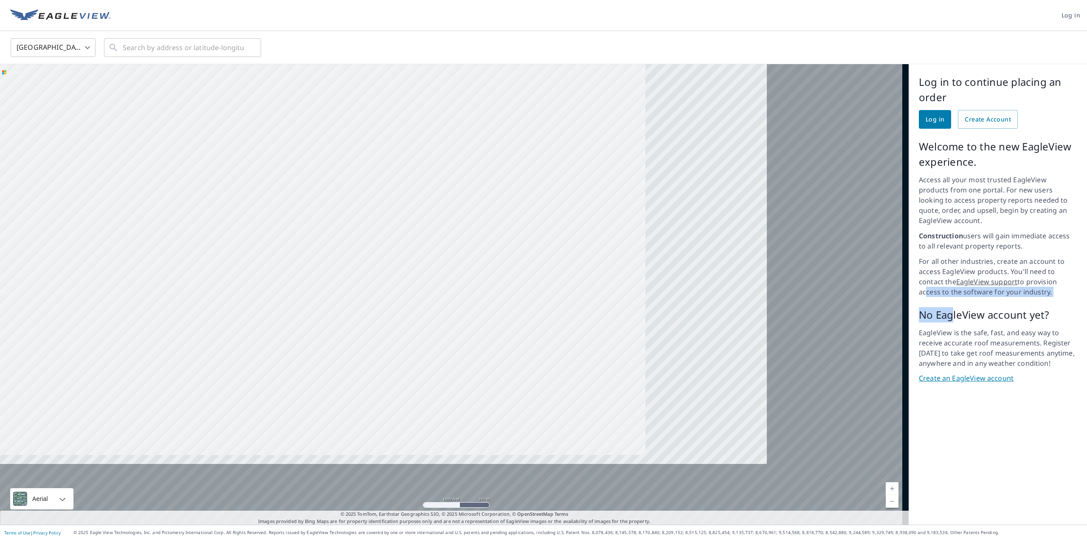
drag, startPoint x: 763, startPoint y: 179, endPoint x: 203, endPoint y: 307, distance: 573.7
click at [203, 307] on div at bounding box center [454, 294] width 909 height 460
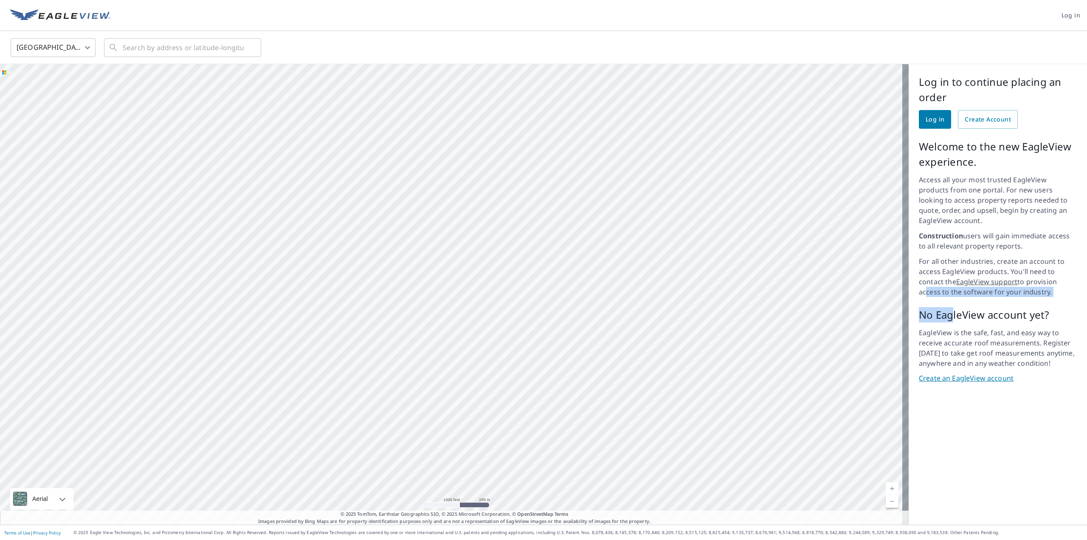
drag, startPoint x: 577, startPoint y: 155, endPoint x: 486, endPoint y: 501, distance: 358.8
click at [486, 501] on div at bounding box center [454, 294] width 909 height 460
drag, startPoint x: 623, startPoint y: 479, endPoint x: 580, endPoint y: 406, distance: 84.8
click at [595, 461] on div at bounding box center [454, 294] width 909 height 460
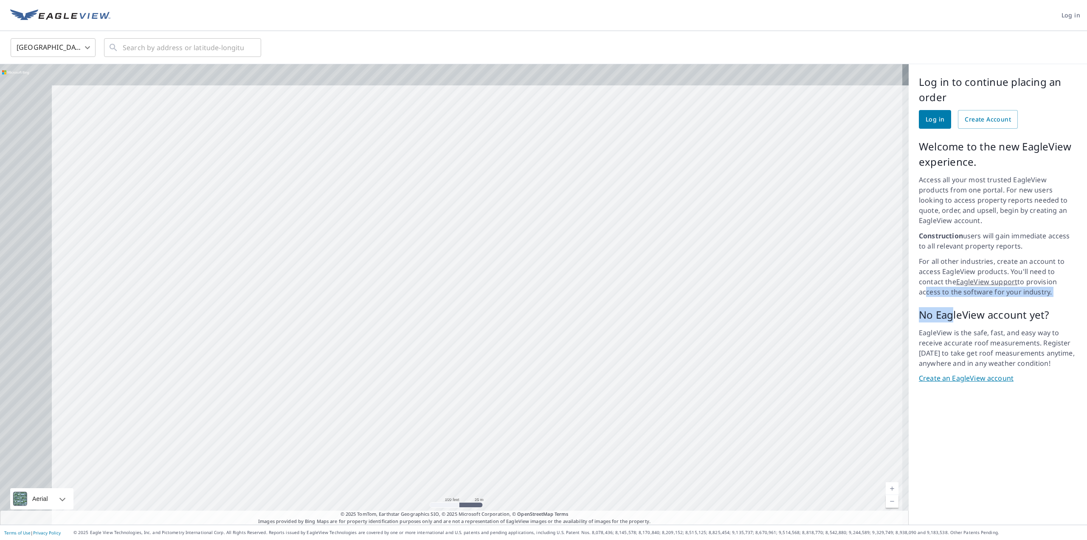
drag, startPoint x: 411, startPoint y: 246, endPoint x: 521, endPoint y: 292, distance: 119.1
click at [521, 292] on div at bounding box center [454, 294] width 909 height 460
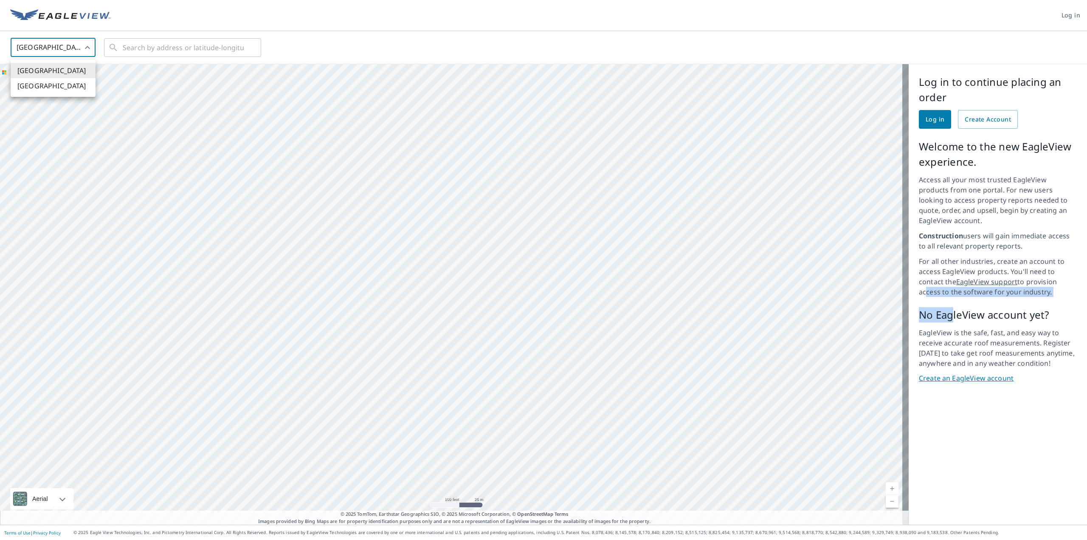
click at [79, 49] on body "Log in [GEOGRAPHIC_DATA] US ​ ​ 100 feet 25 m © Vexcel Imaging, © 2025 Microsof…" at bounding box center [543, 270] width 1087 height 540
click at [79, 49] on div at bounding box center [543, 270] width 1087 height 540
drag, startPoint x: 663, startPoint y: 401, endPoint x: 229, endPoint y: 214, distance: 472.4
click at [229, 214] on div at bounding box center [454, 294] width 909 height 460
drag, startPoint x: 343, startPoint y: 187, endPoint x: 574, endPoint y: 415, distance: 324.2
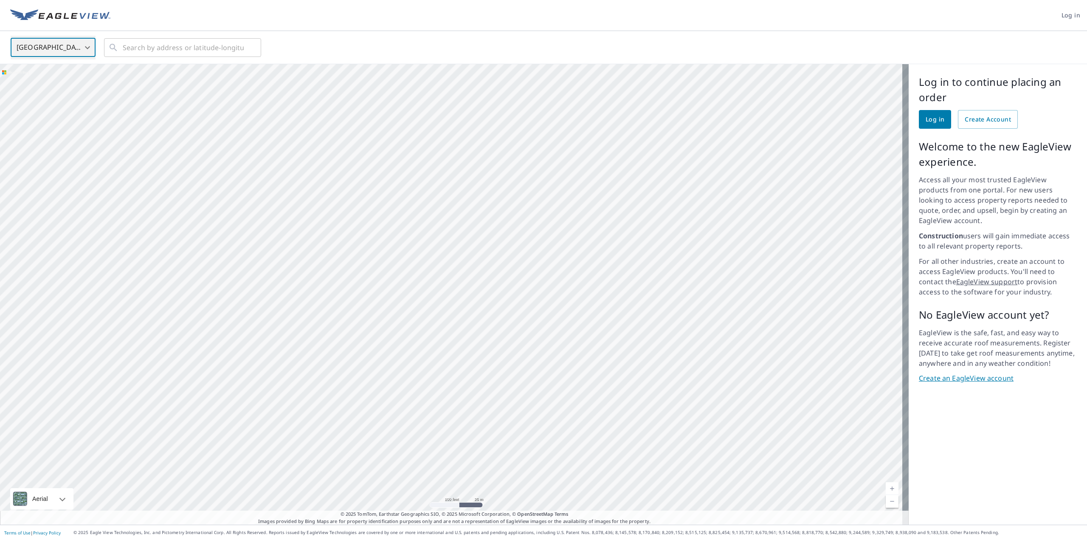
click at [574, 415] on div at bounding box center [454, 294] width 909 height 460
drag, startPoint x: 405, startPoint y: 205, endPoint x: 661, endPoint y: 242, distance: 258.7
click at [661, 242] on div at bounding box center [454, 294] width 909 height 460
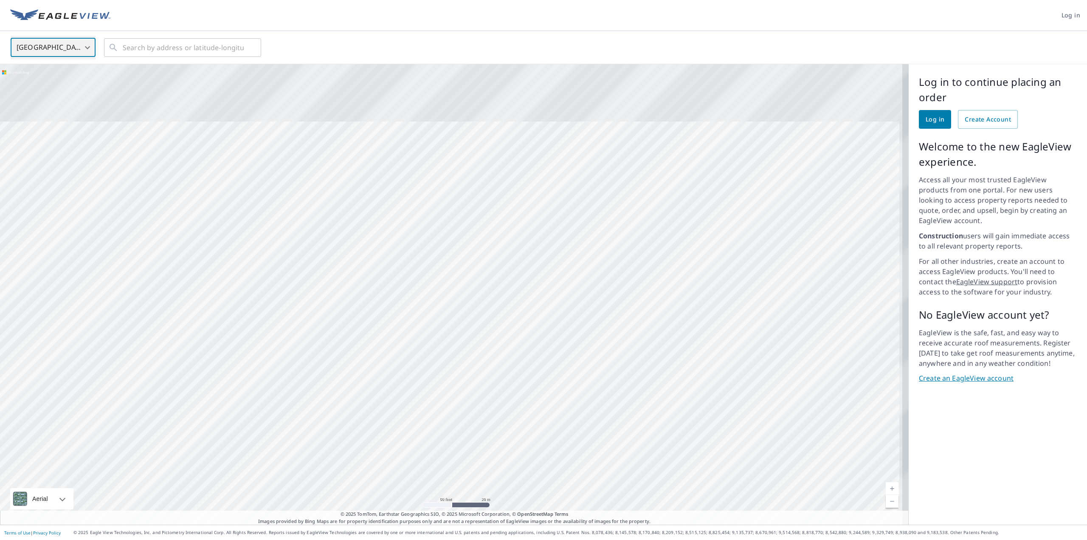
drag, startPoint x: 500, startPoint y: 177, endPoint x: 518, endPoint y: 269, distance: 93.8
click at [459, 269] on div at bounding box center [454, 294] width 909 height 460
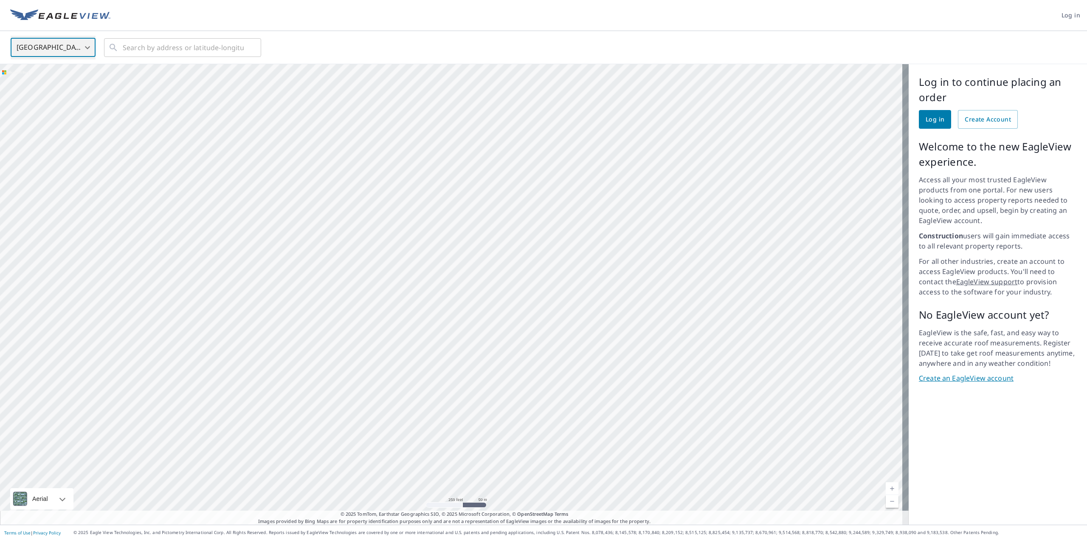
drag, startPoint x: 580, startPoint y: 116, endPoint x: 731, endPoint y: 400, distance: 321.0
click at [731, 400] on div at bounding box center [454, 294] width 909 height 460
drag, startPoint x: 670, startPoint y: 395, endPoint x: 436, endPoint y: 188, distance: 313.1
click at [436, 188] on div at bounding box center [454, 294] width 909 height 460
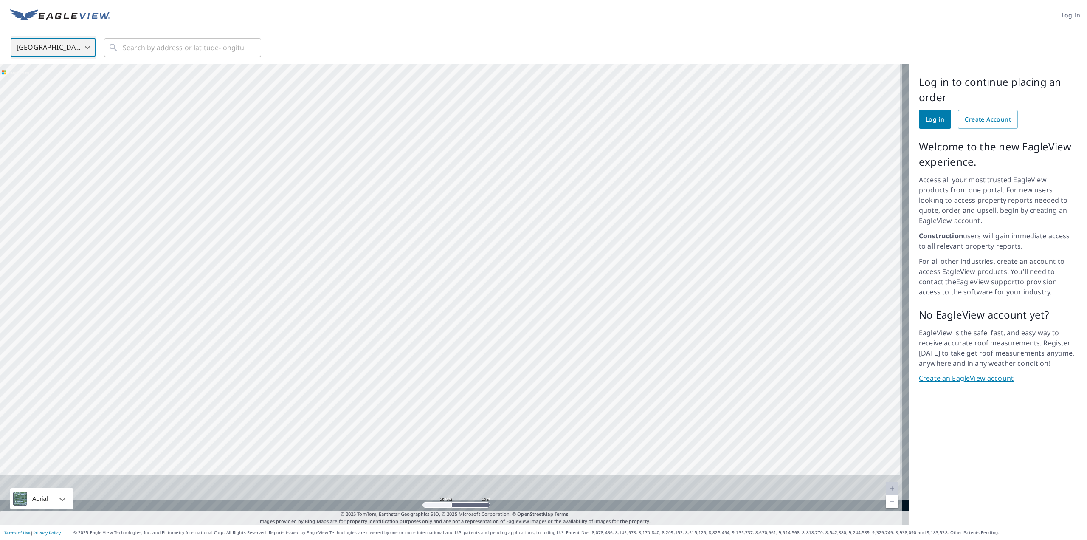
drag, startPoint x: 727, startPoint y: 300, endPoint x: 417, endPoint y: 214, distance: 321.9
click at [417, 214] on div at bounding box center [454, 294] width 909 height 460
